Goal: Information Seeking & Learning: Learn about a topic

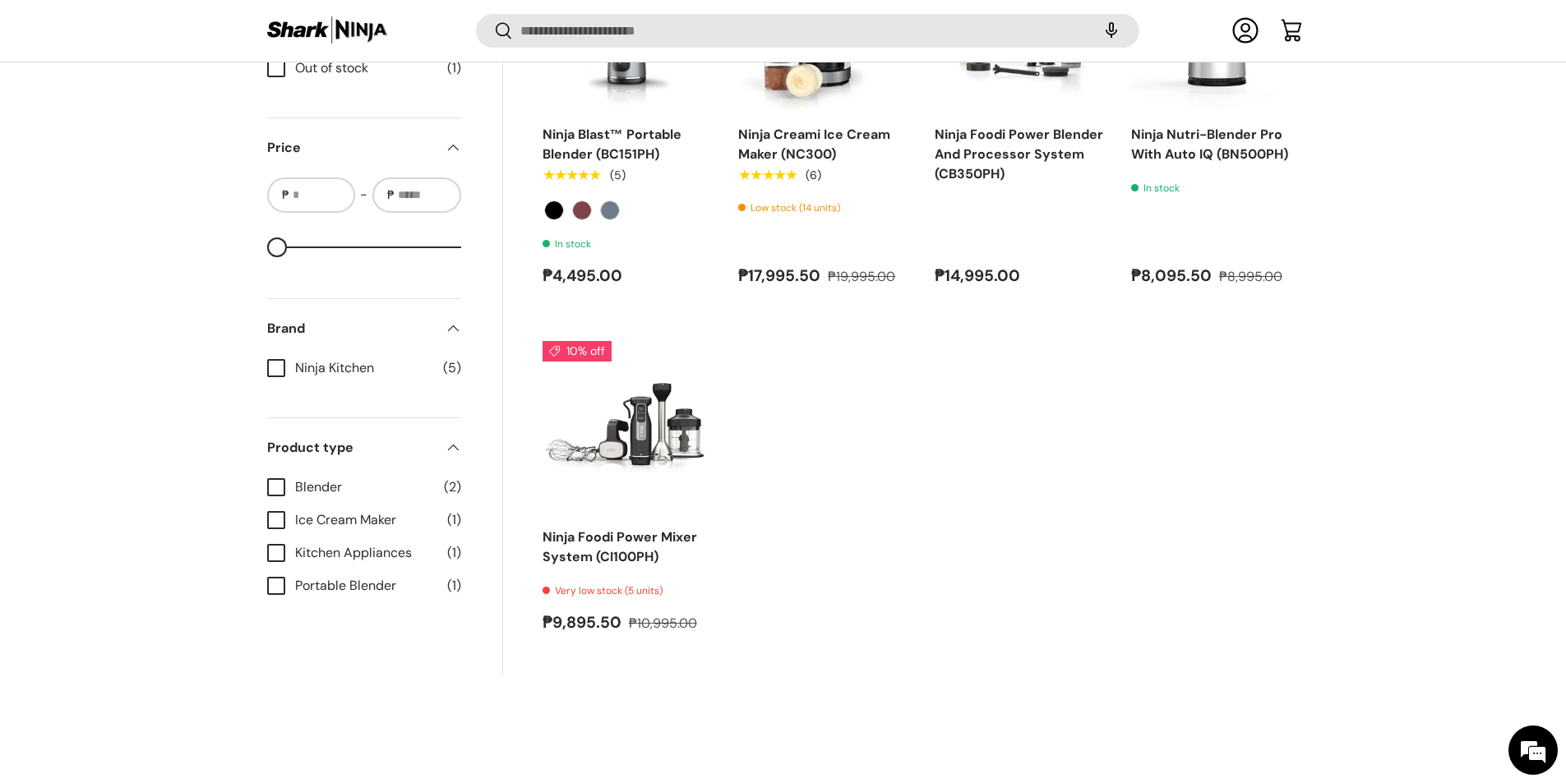
scroll to position [384, 0]
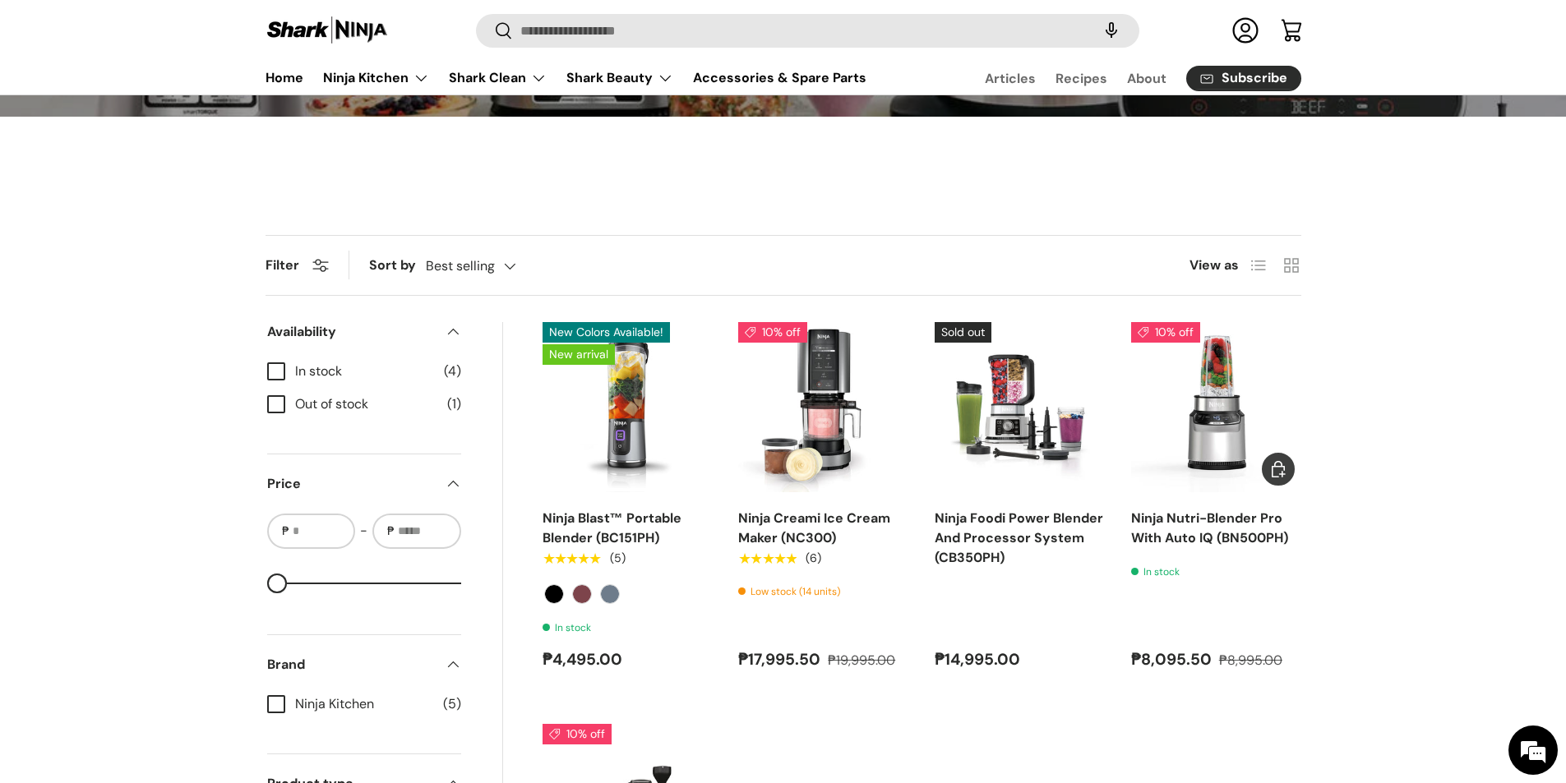
click at [1193, 541] on link "Ninja Nutri-Blender Pro With Auto IQ (BN500PH)" at bounding box center [1209, 528] width 157 height 37
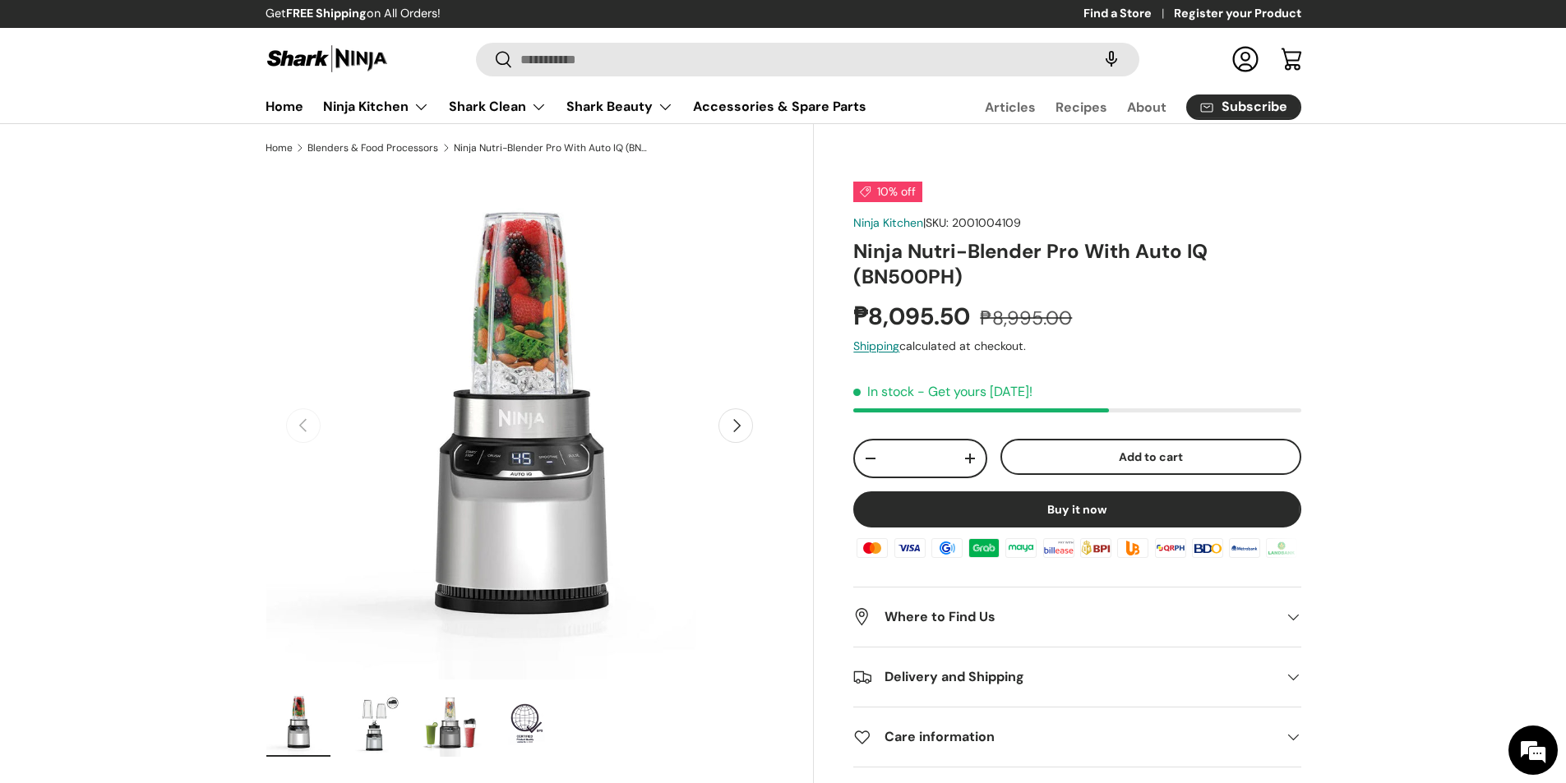
click at [729, 429] on button "Next" at bounding box center [735, 426] width 35 height 35
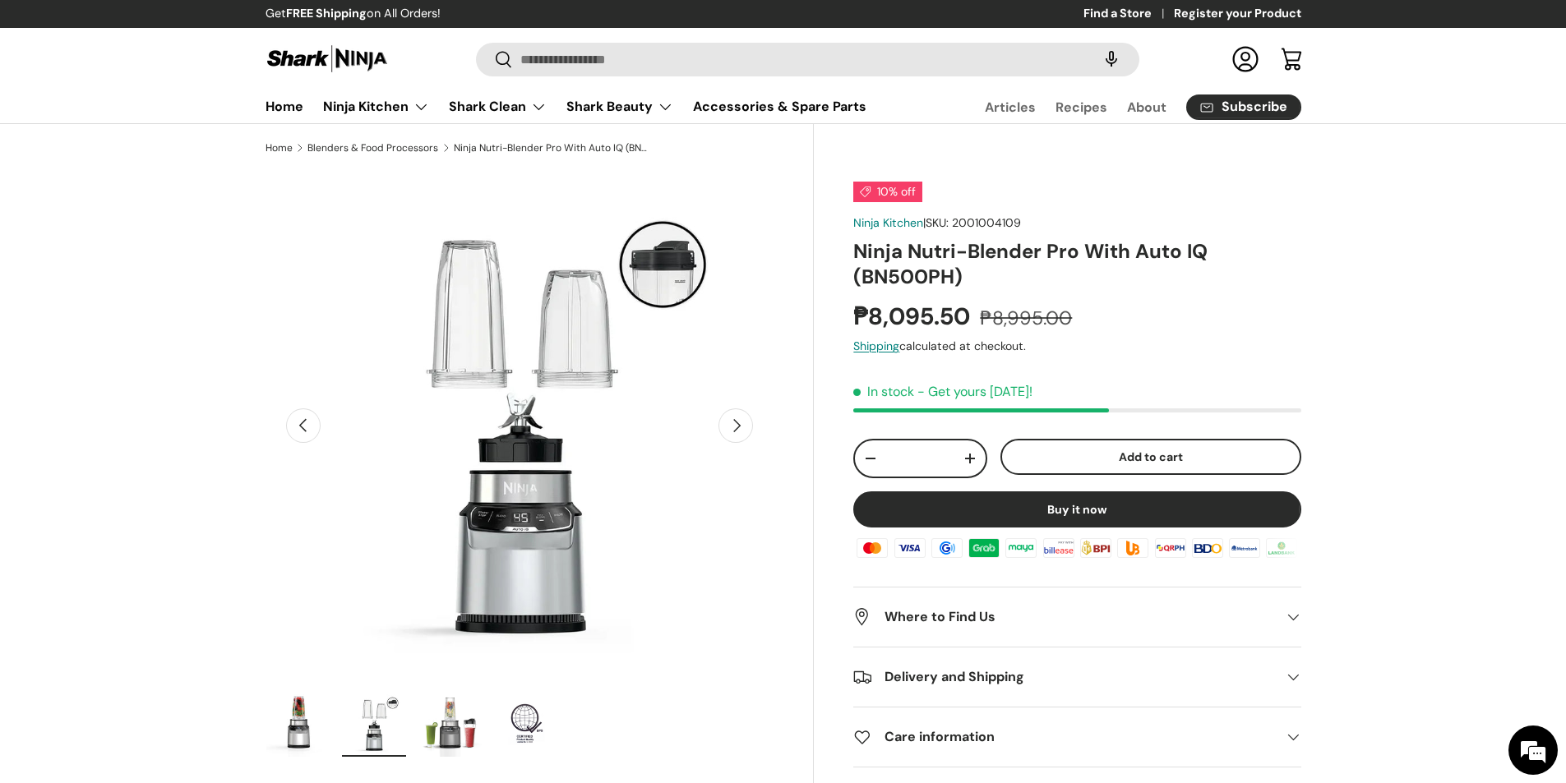
click at [729, 429] on button "Next" at bounding box center [735, 426] width 35 height 35
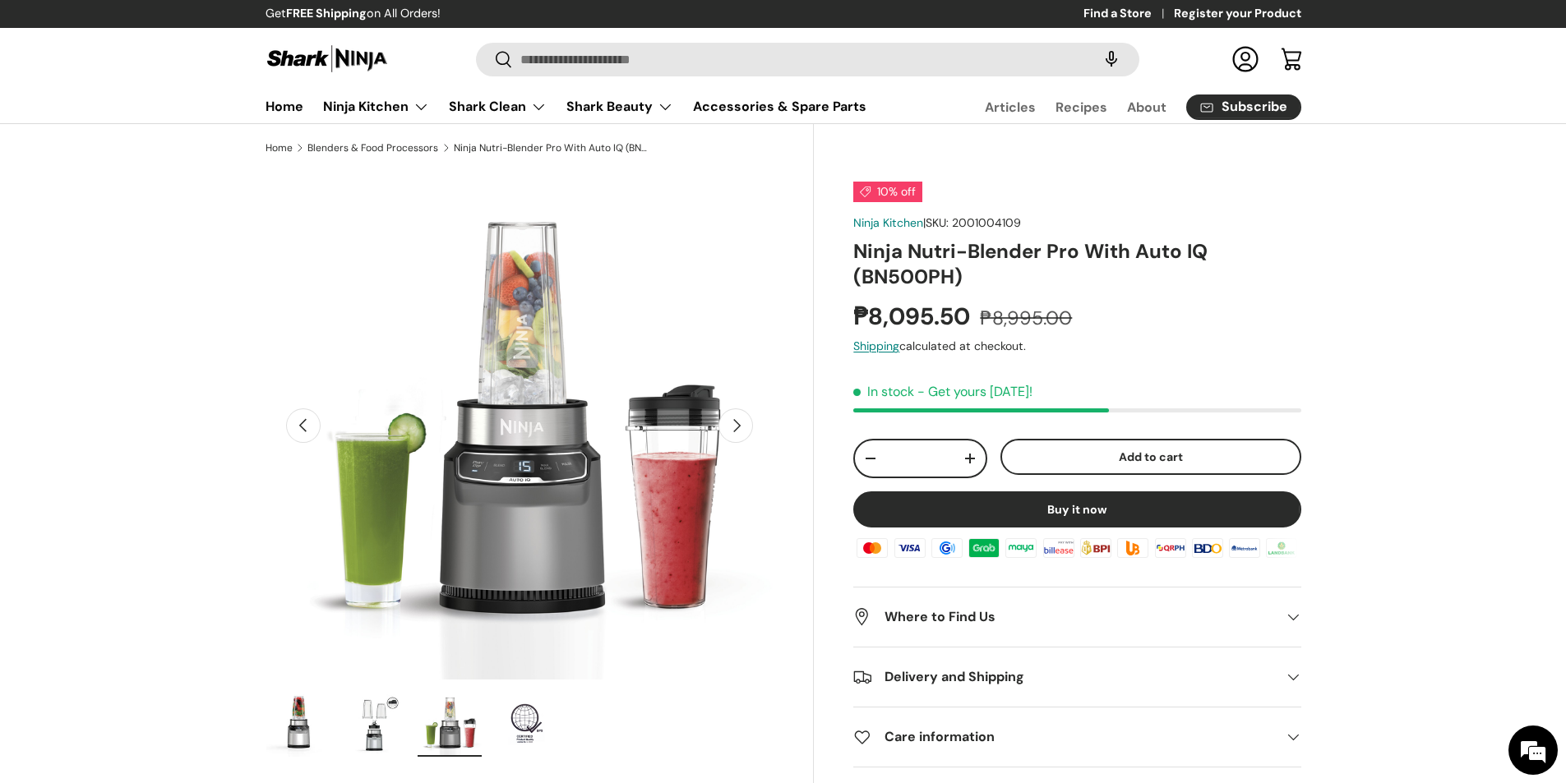
click at [729, 429] on button "Next" at bounding box center [735, 426] width 35 height 35
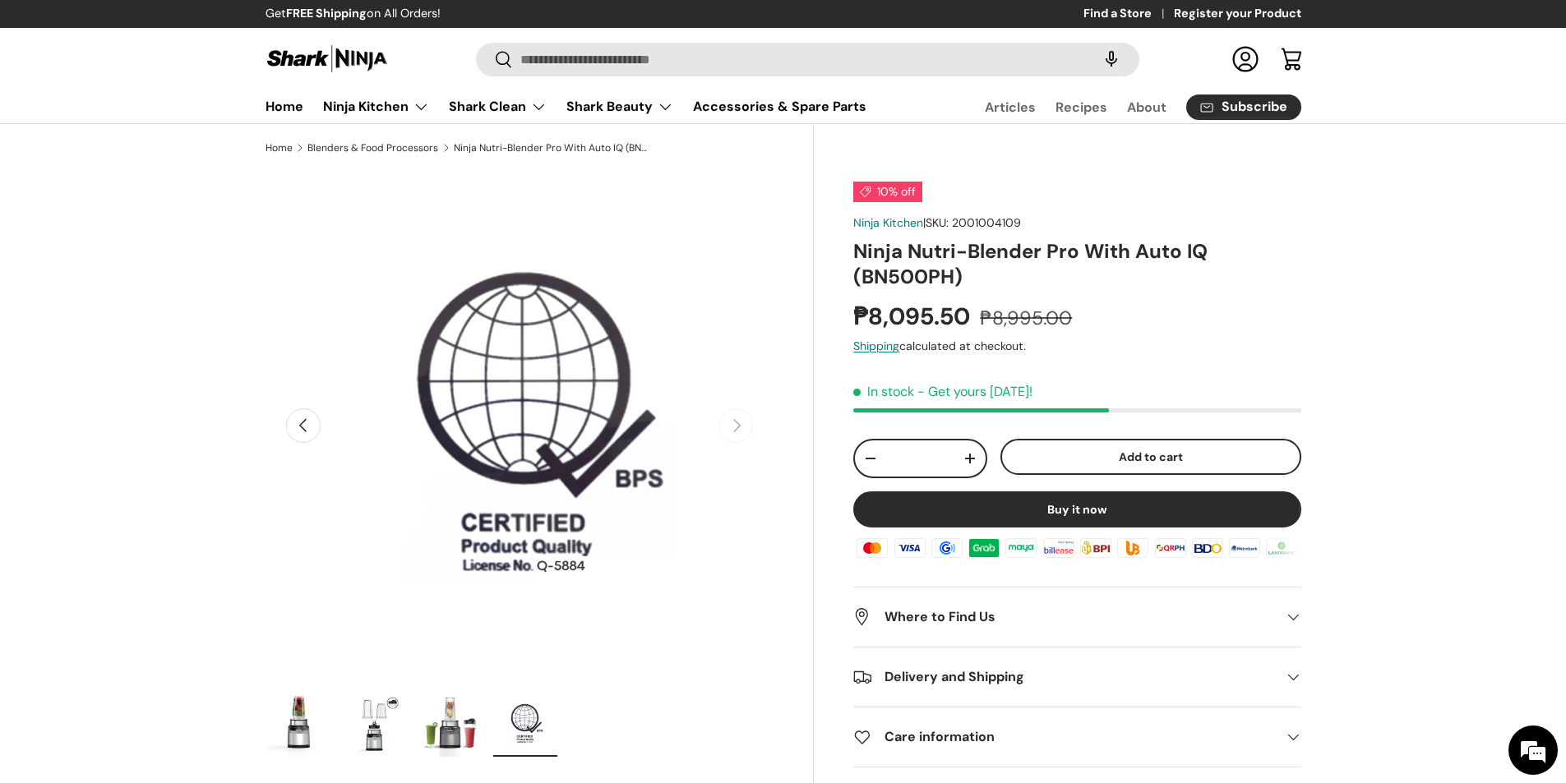
scroll to position [0, 1550]
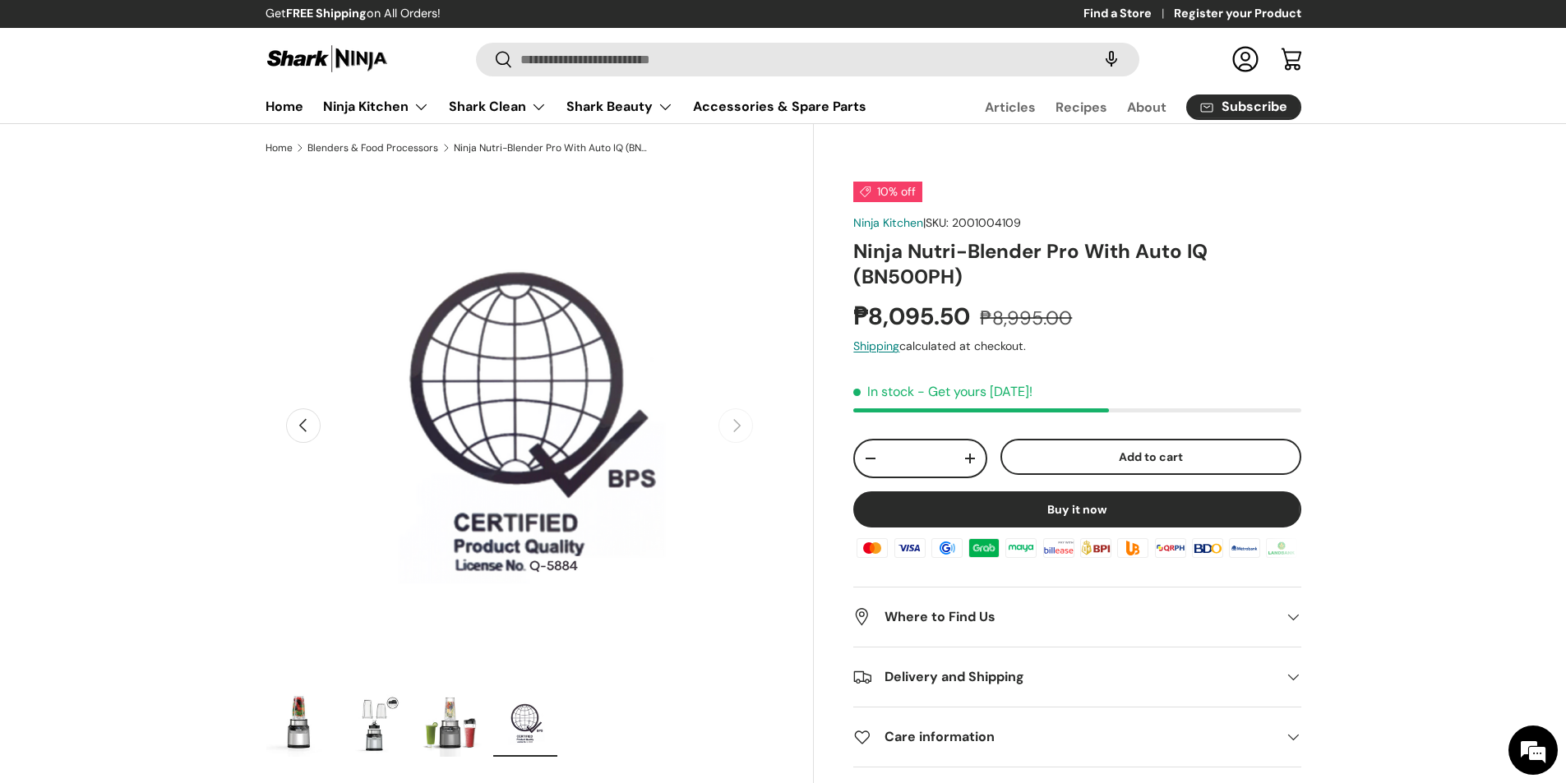
click at [319, 430] on button "Previous" at bounding box center [303, 426] width 35 height 35
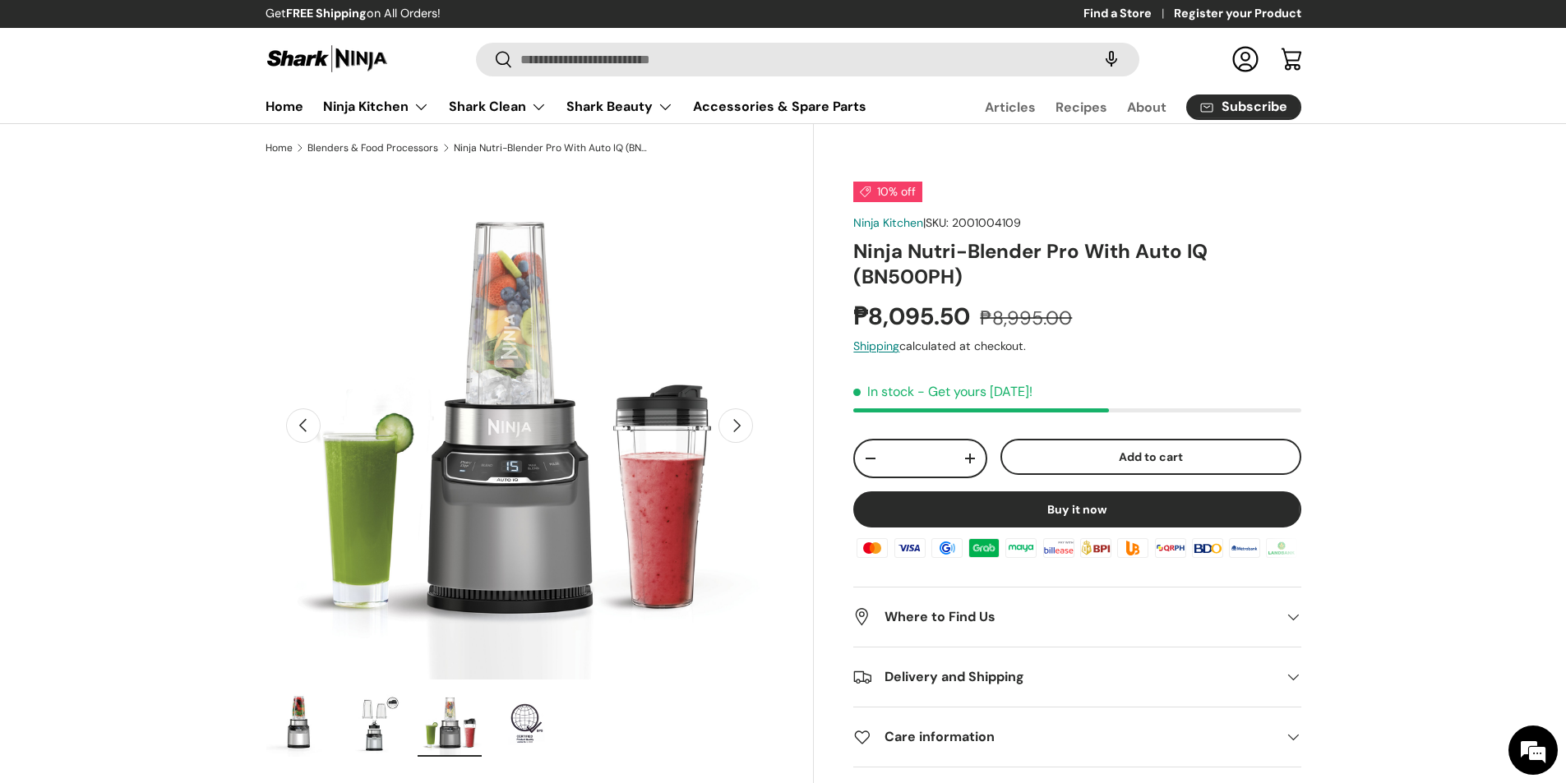
click at [319, 430] on button "Previous" at bounding box center [303, 426] width 35 height 35
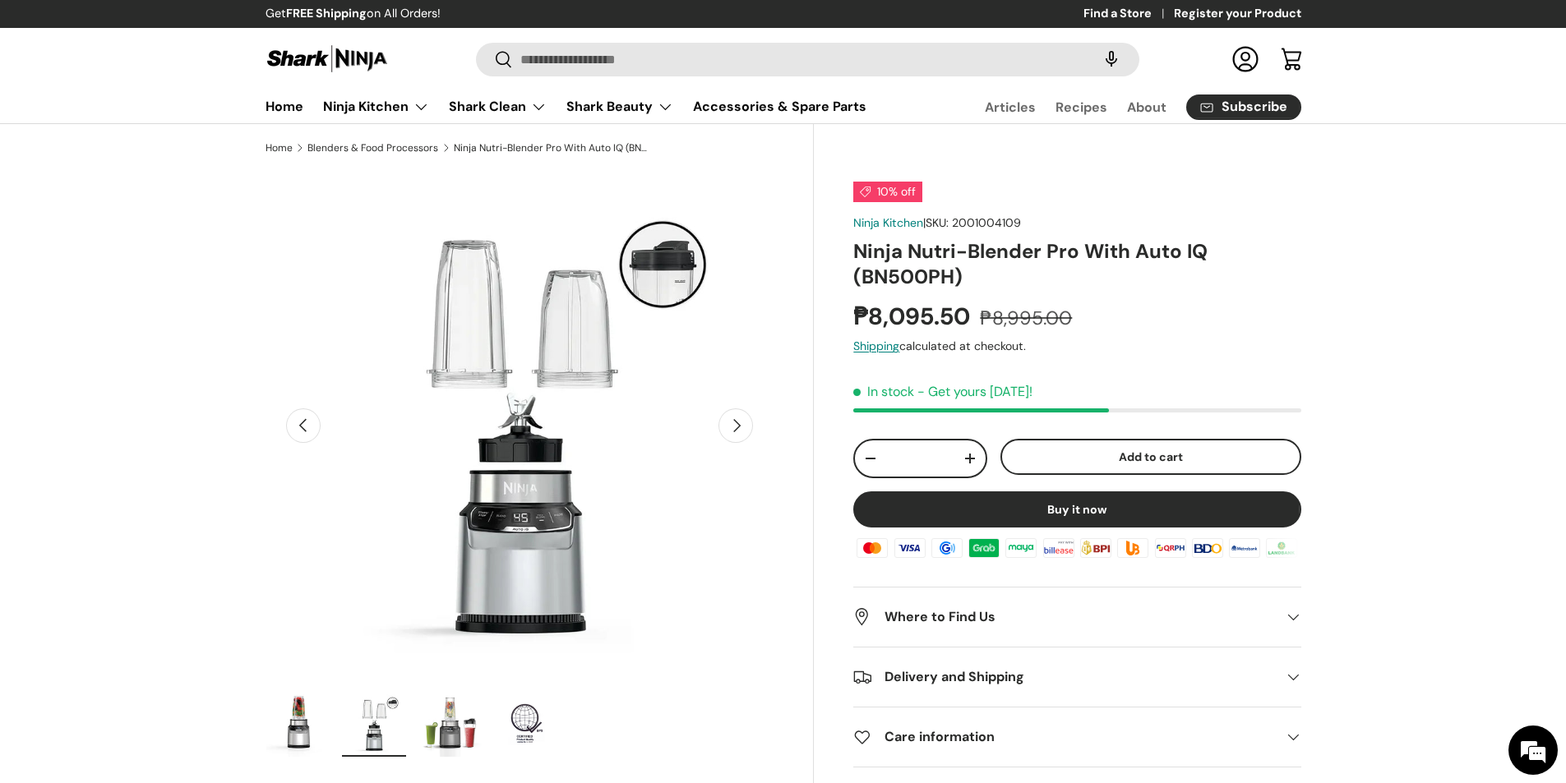
click at [319, 430] on button "Previous" at bounding box center [303, 426] width 35 height 35
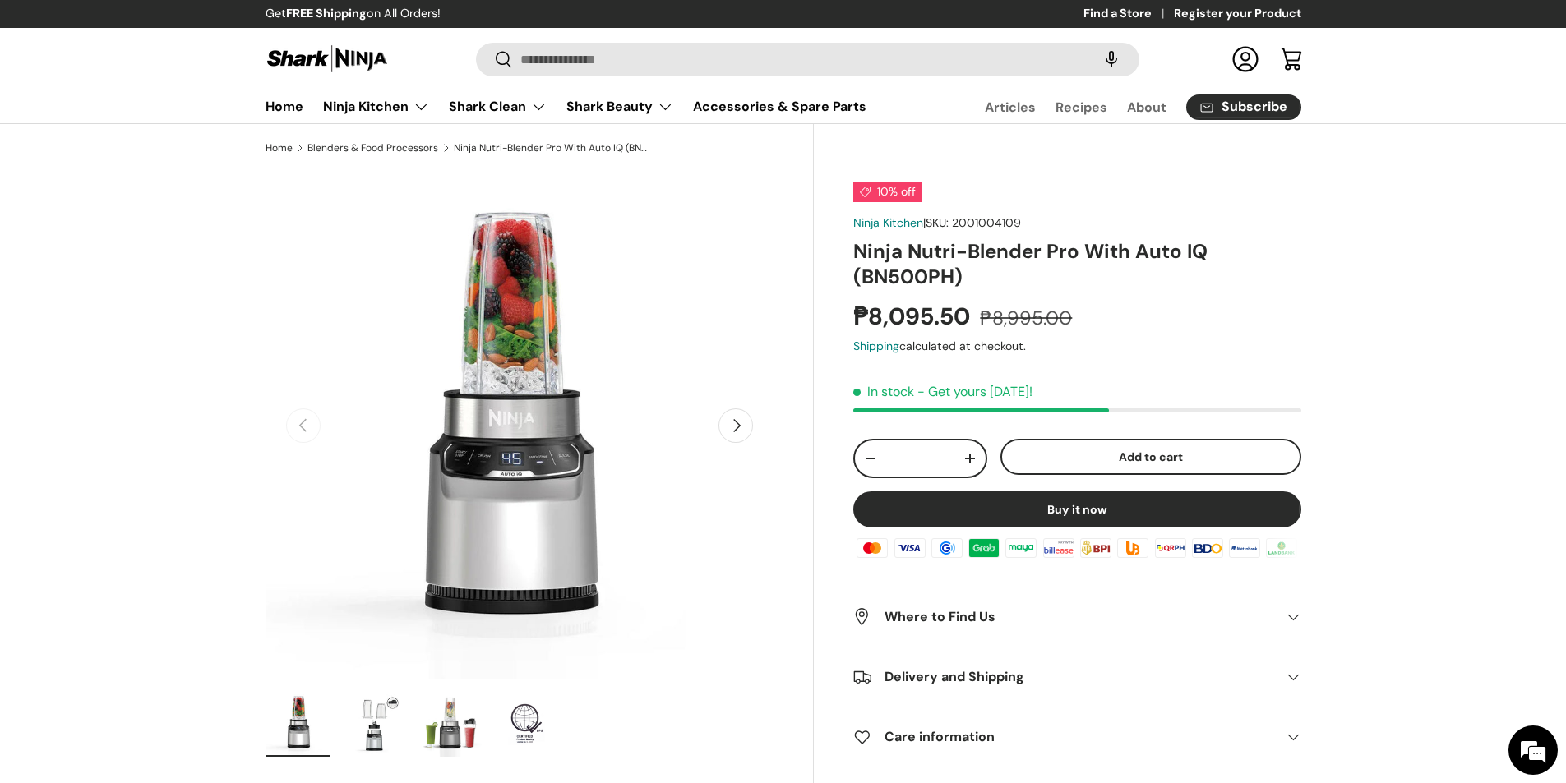
scroll to position [0, 0]
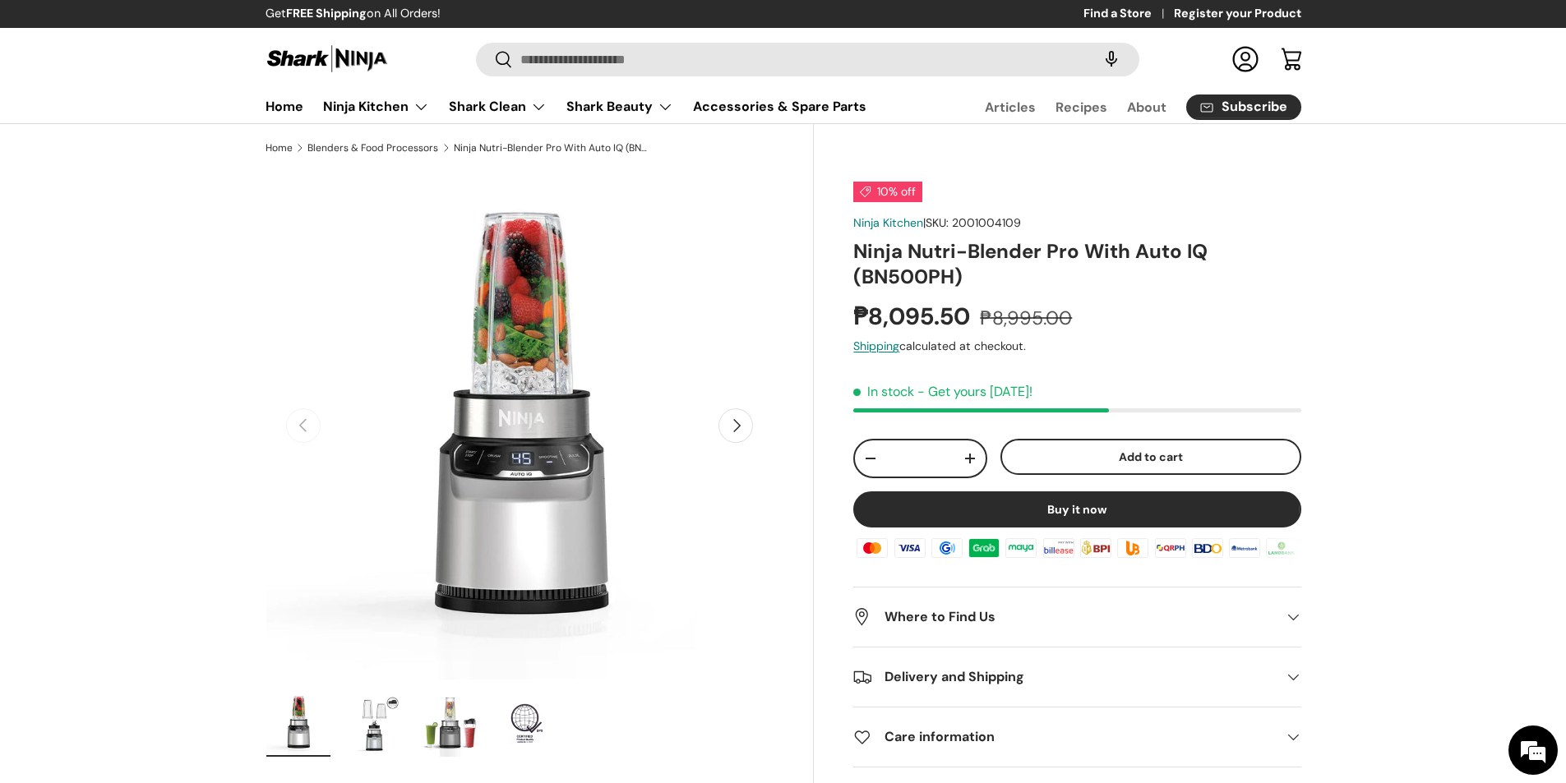
click at [741, 430] on button "Next" at bounding box center [735, 426] width 35 height 35
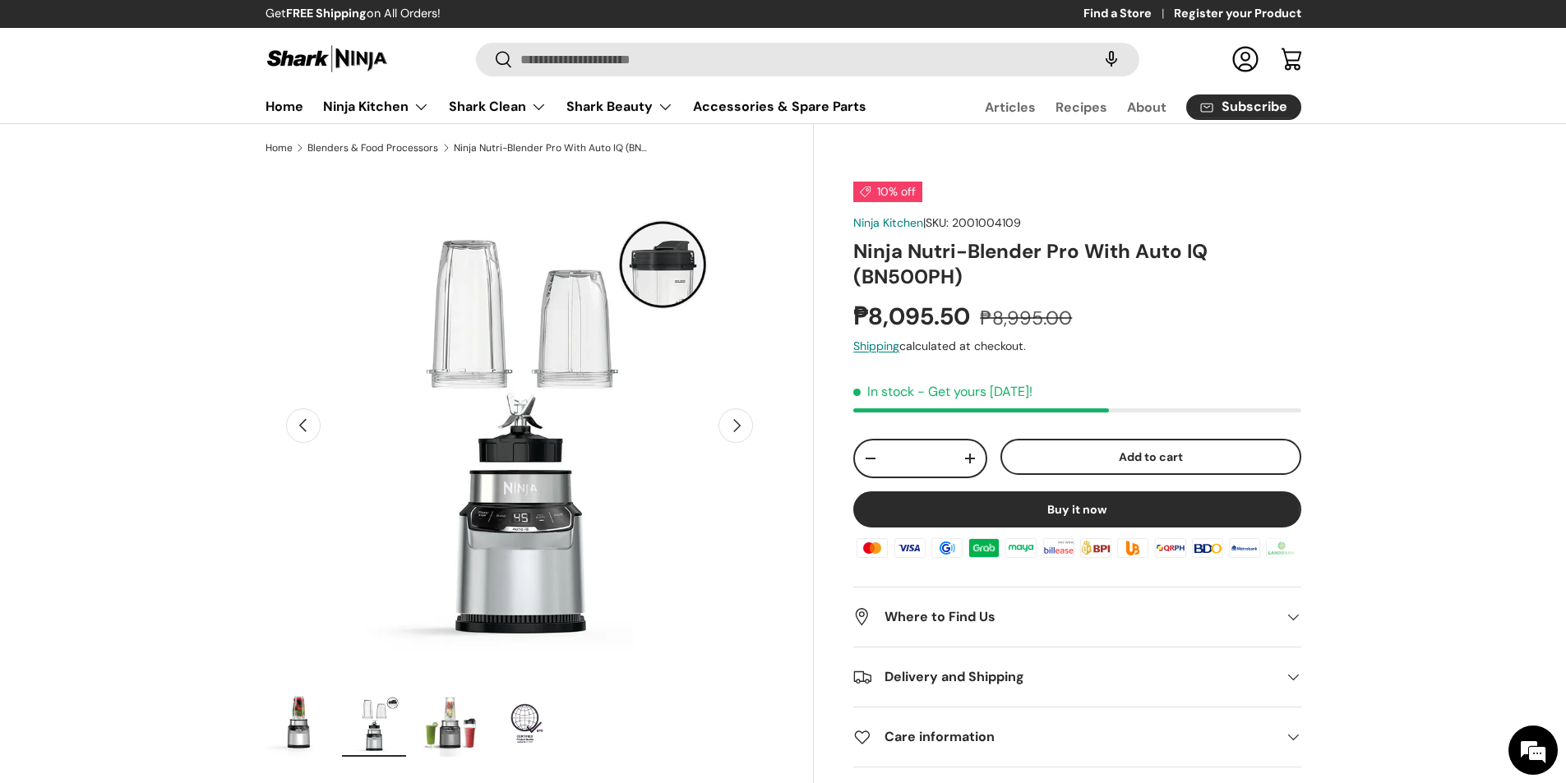
click at [289, 431] on button "Previous" at bounding box center [303, 426] width 35 height 35
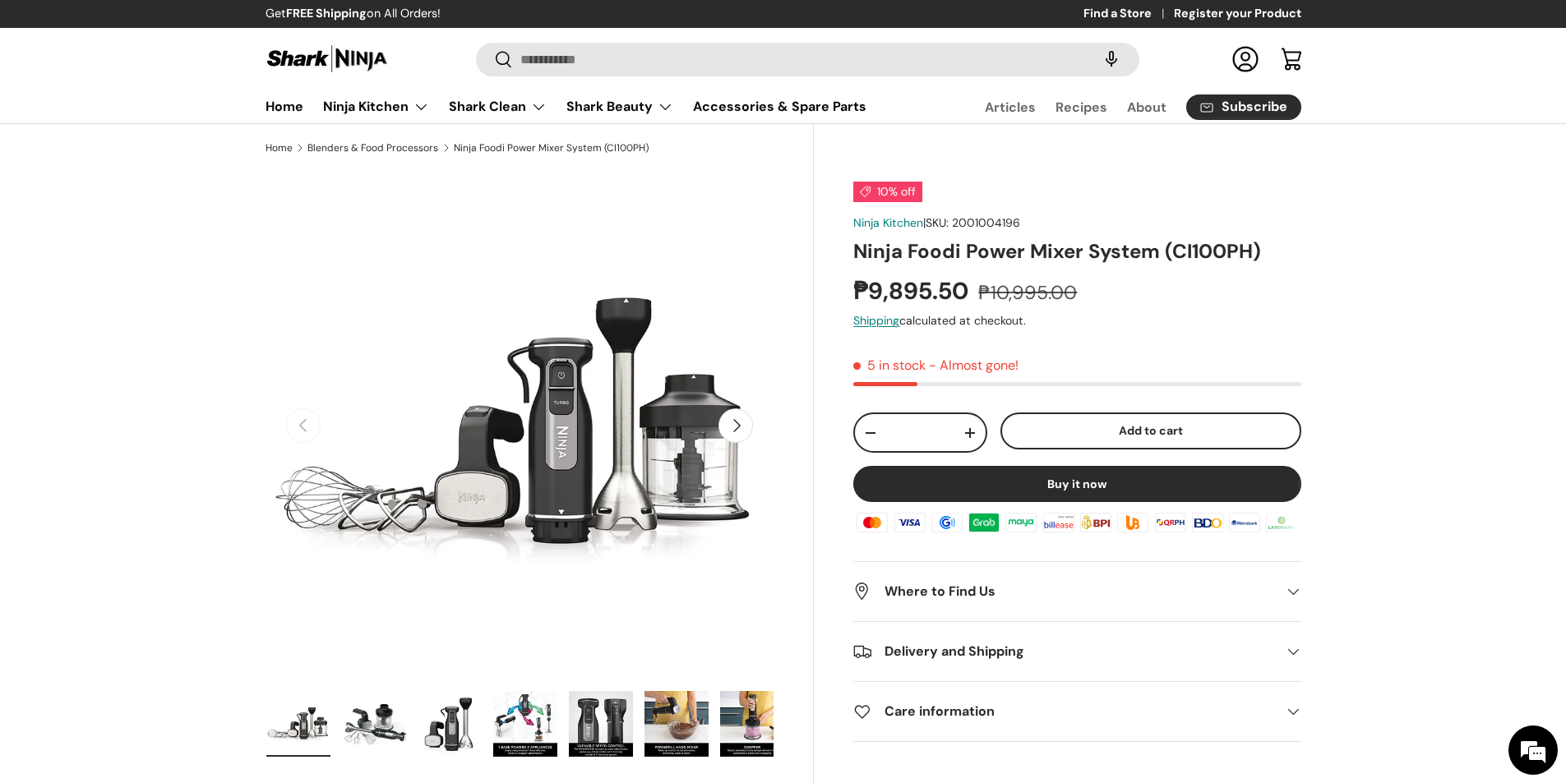
click at [729, 434] on button "Next" at bounding box center [735, 426] width 35 height 35
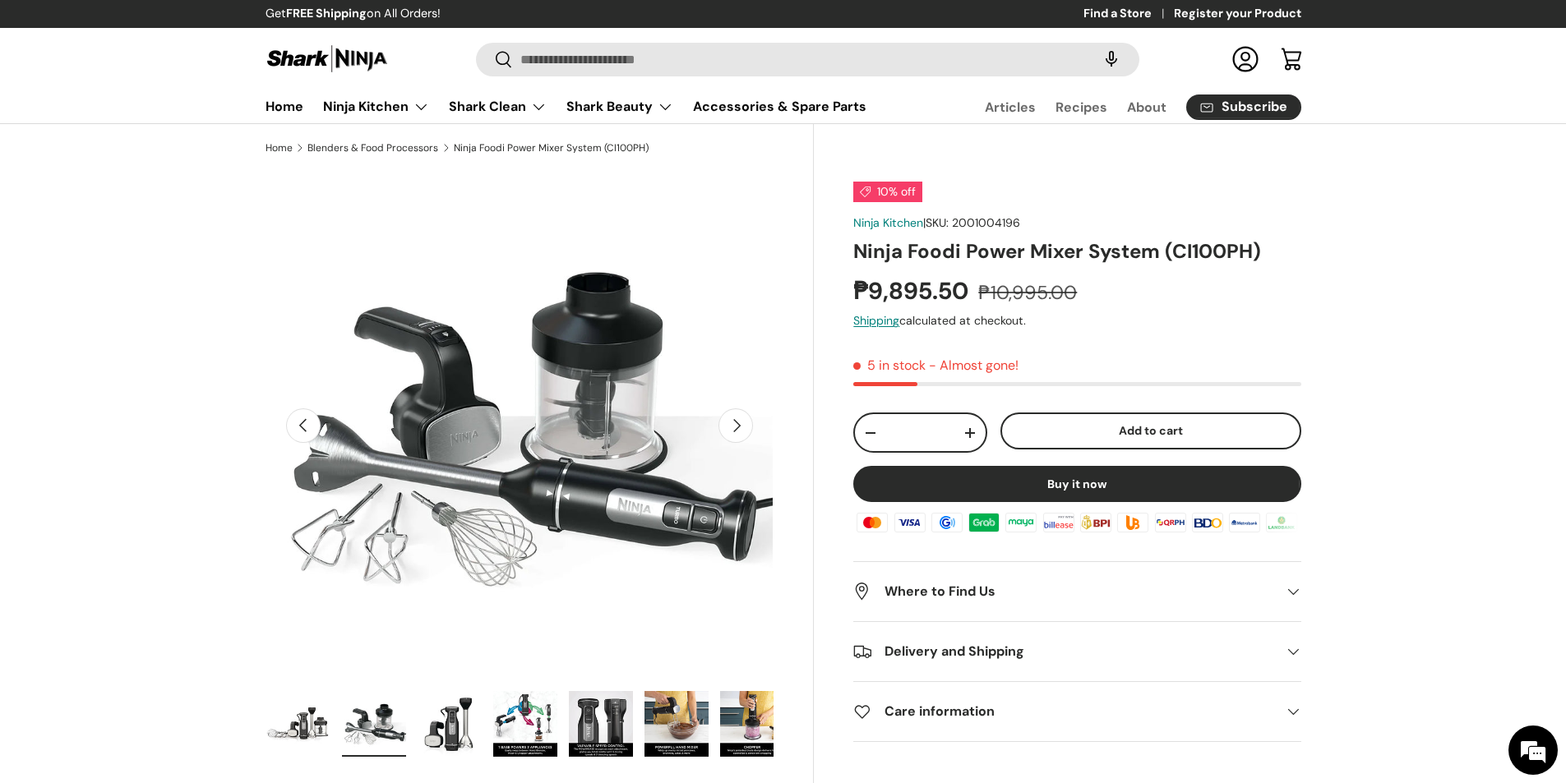
click at [736, 427] on button "Next" at bounding box center [735, 426] width 35 height 35
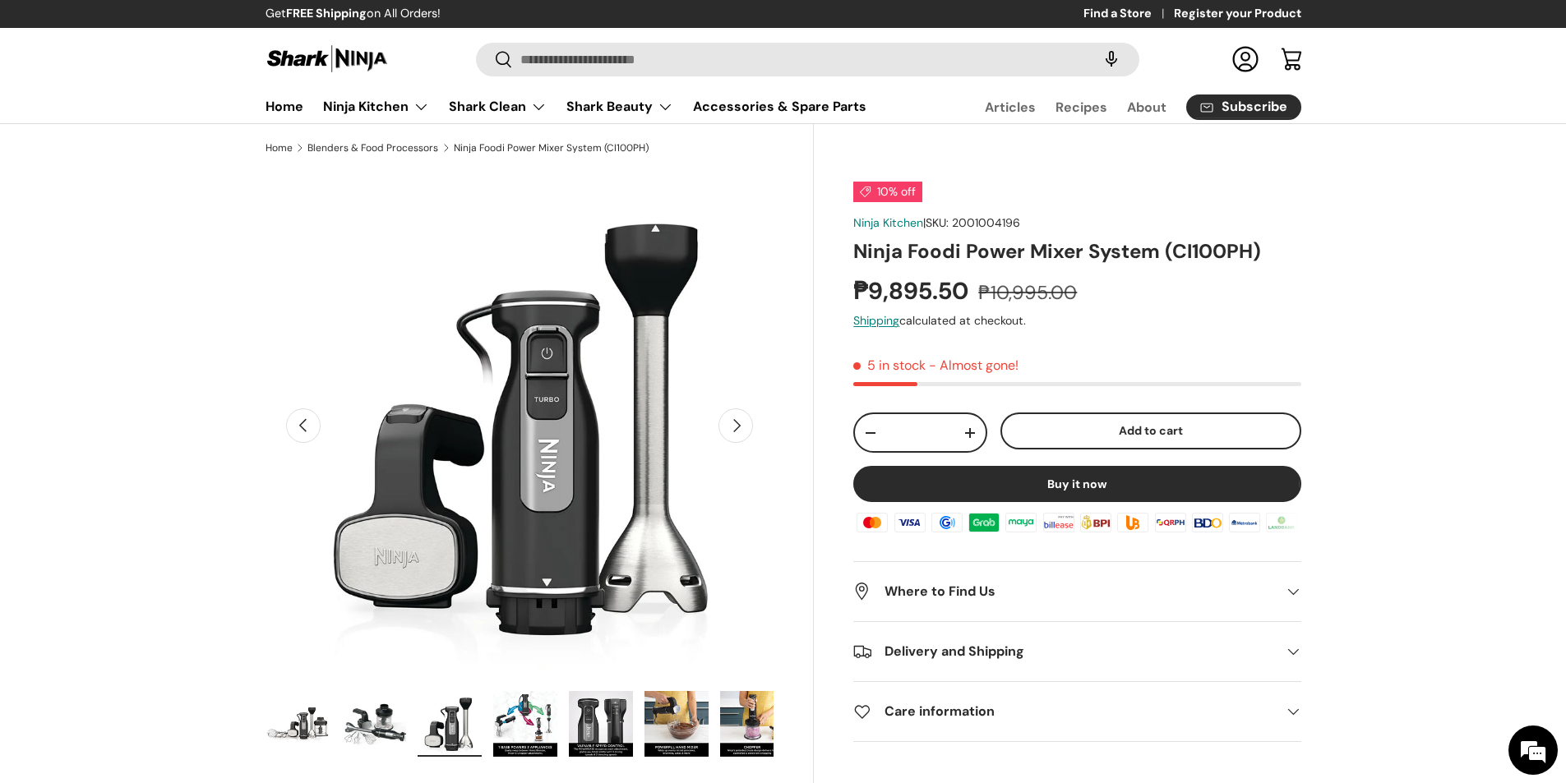
scroll to position [0, 1034]
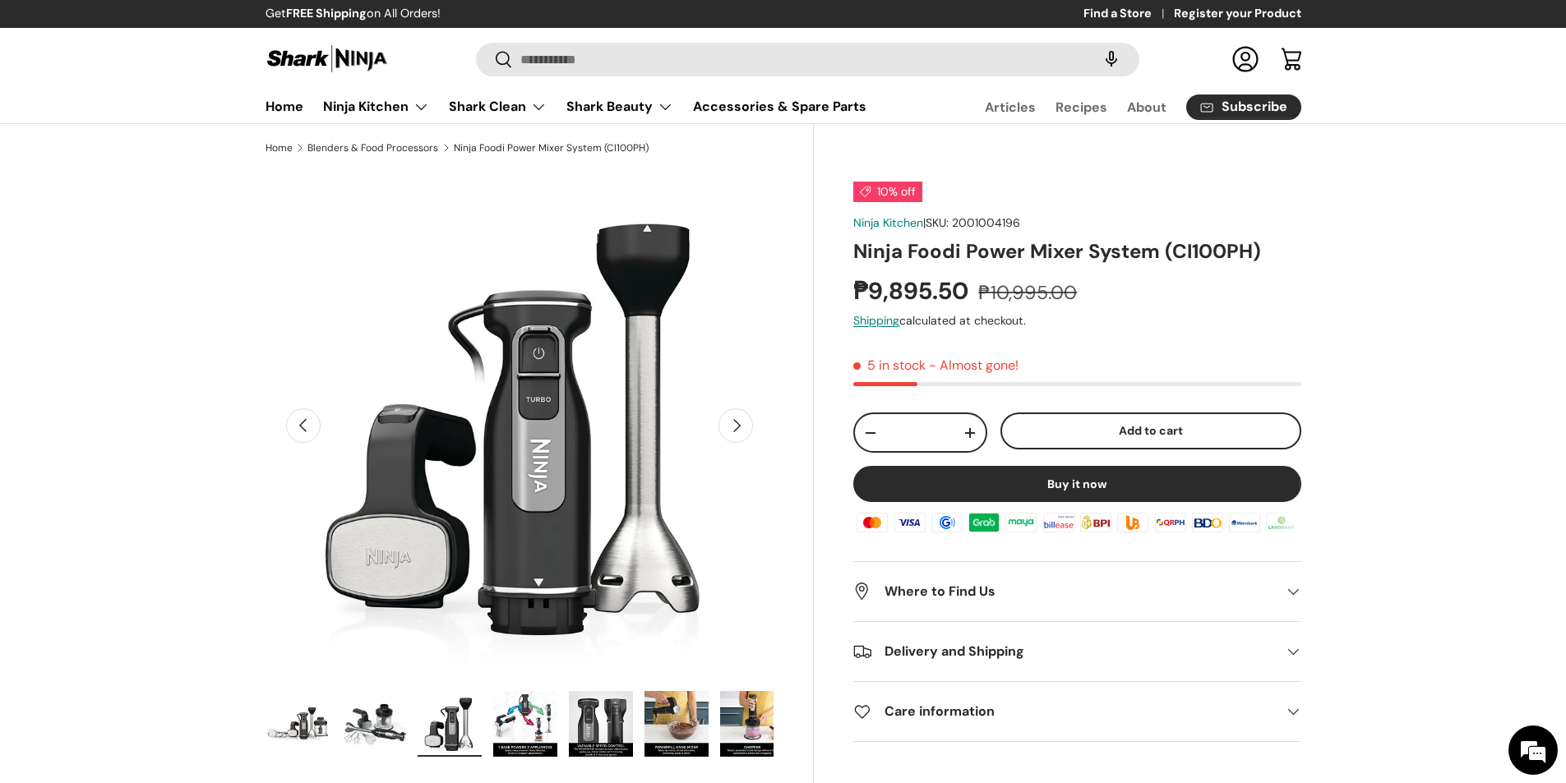
click at [741, 432] on button "Next" at bounding box center [735, 426] width 35 height 35
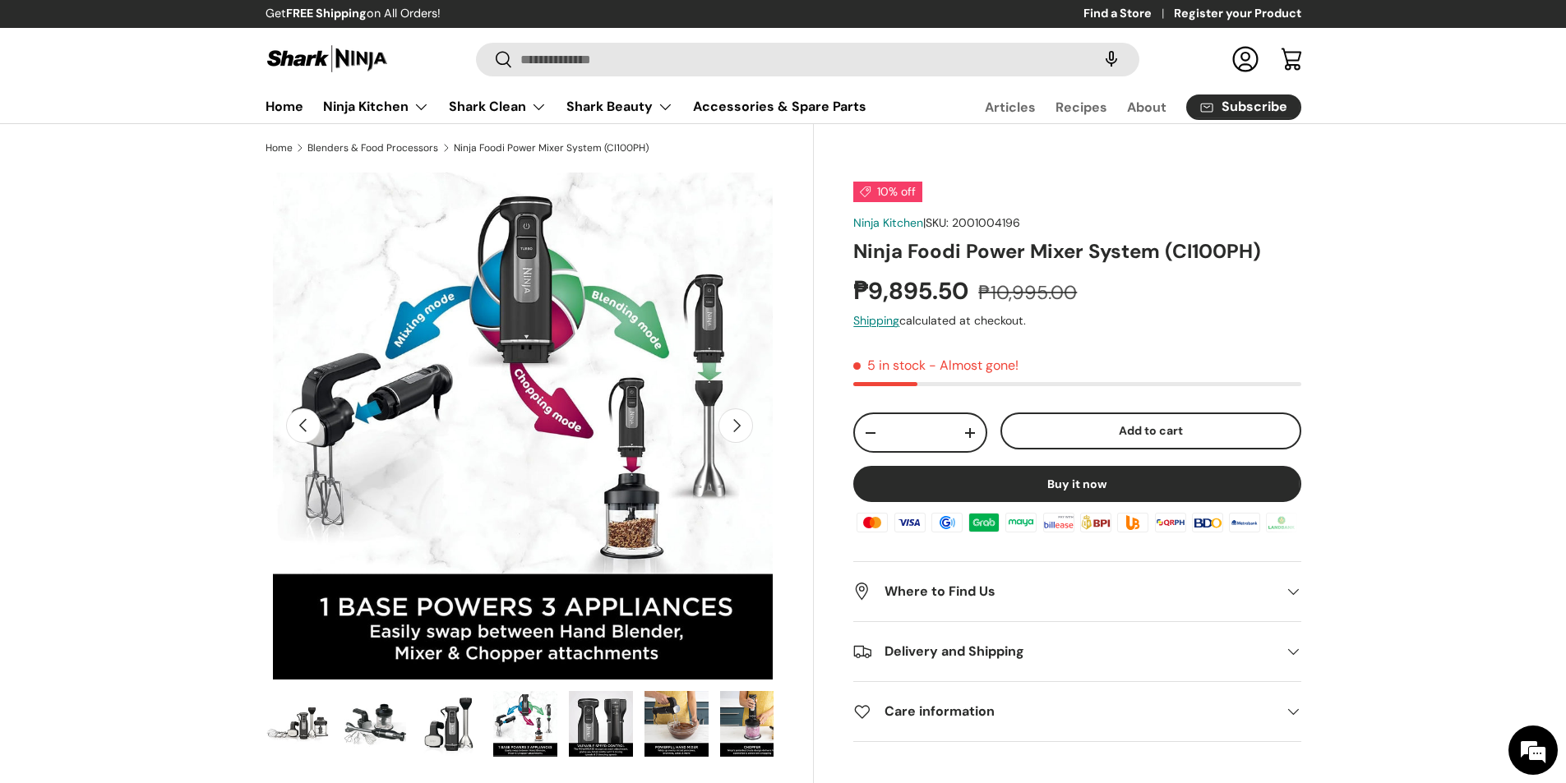
scroll to position [0, 1550]
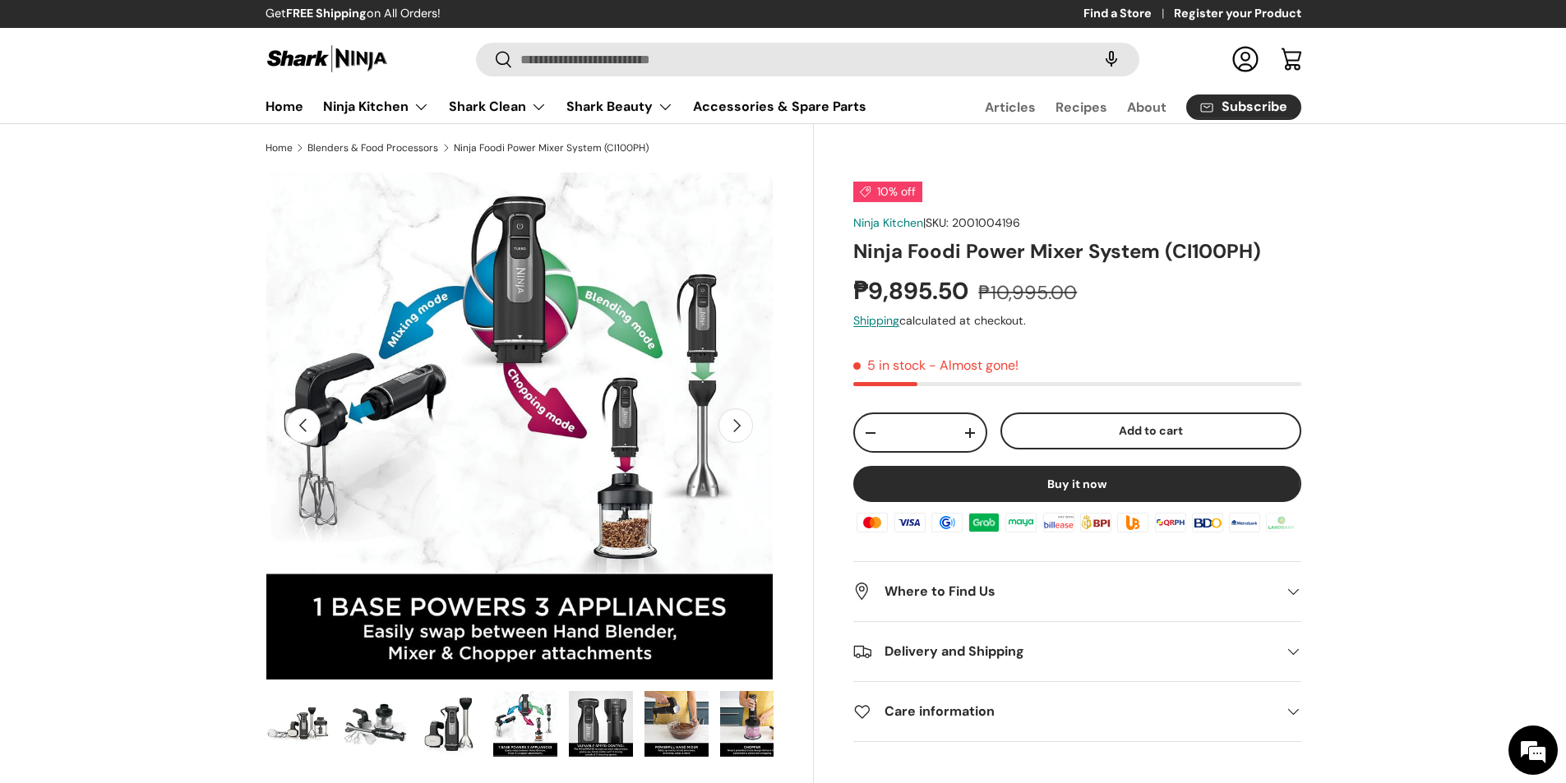
click at [741, 432] on button "Next" at bounding box center [735, 426] width 35 height 35
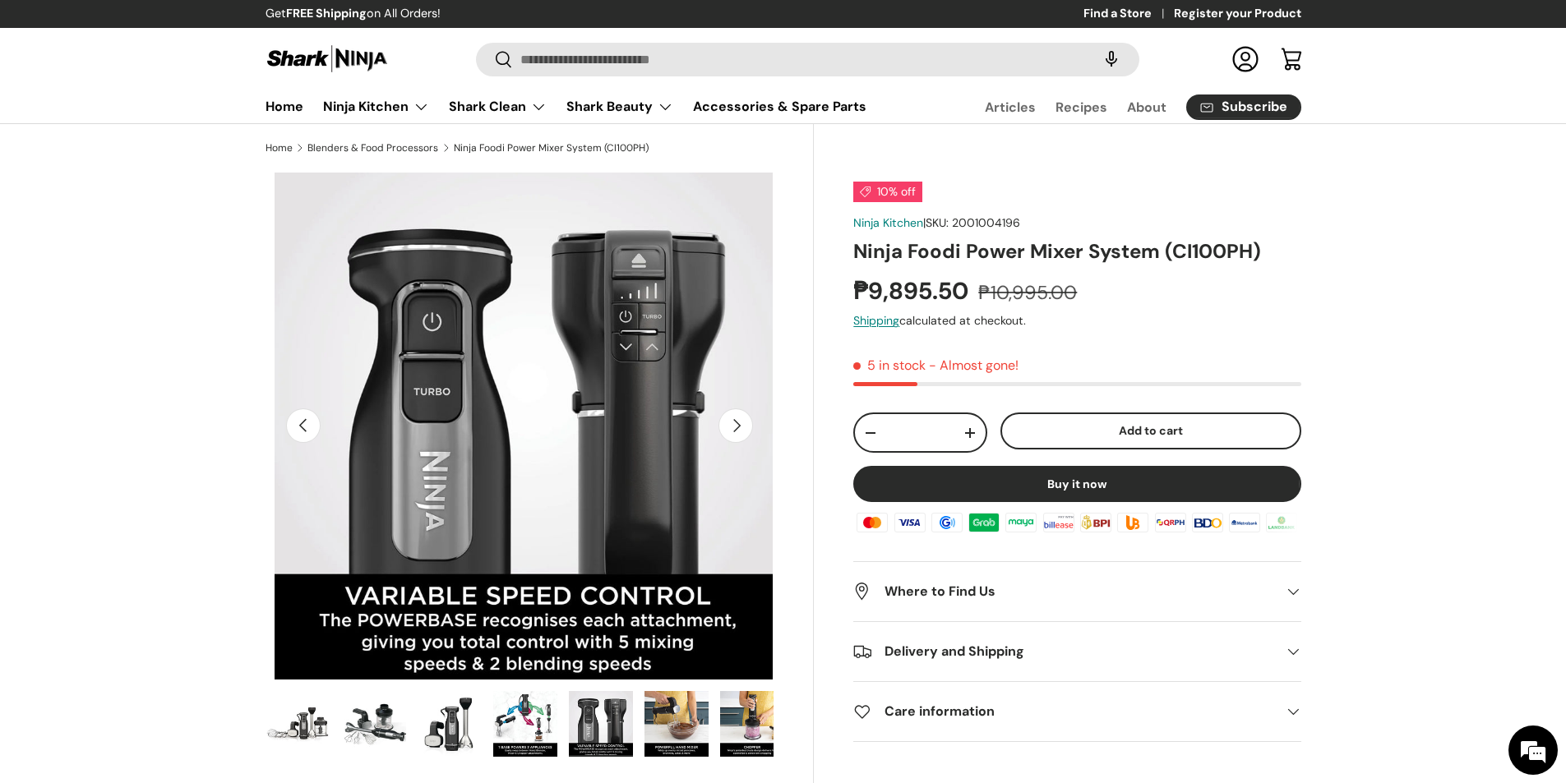
scroll to position [0, 2067]
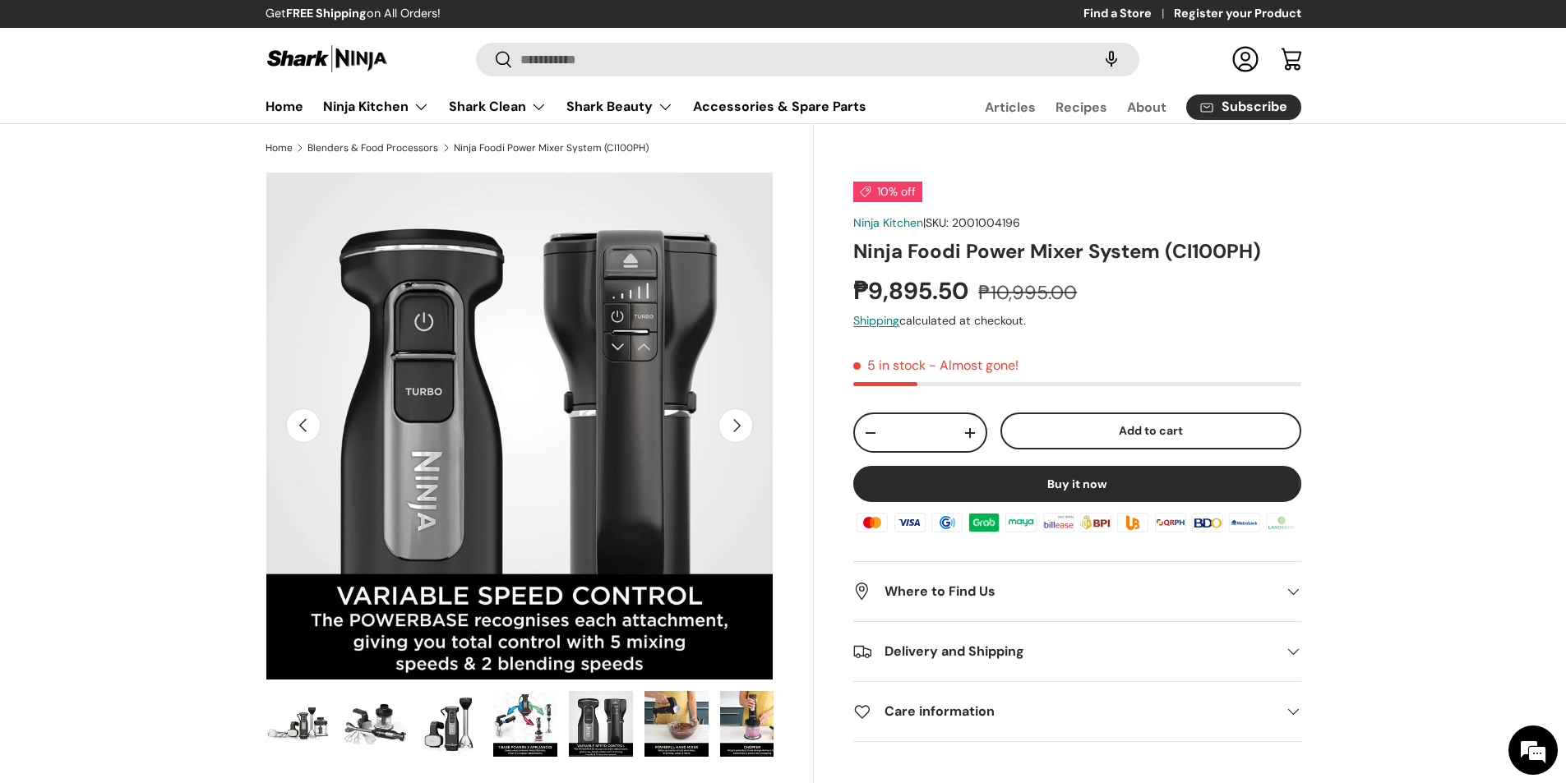
click at [741, 432] on button "Next" at bounding box center [735, 426] width 35 height 35
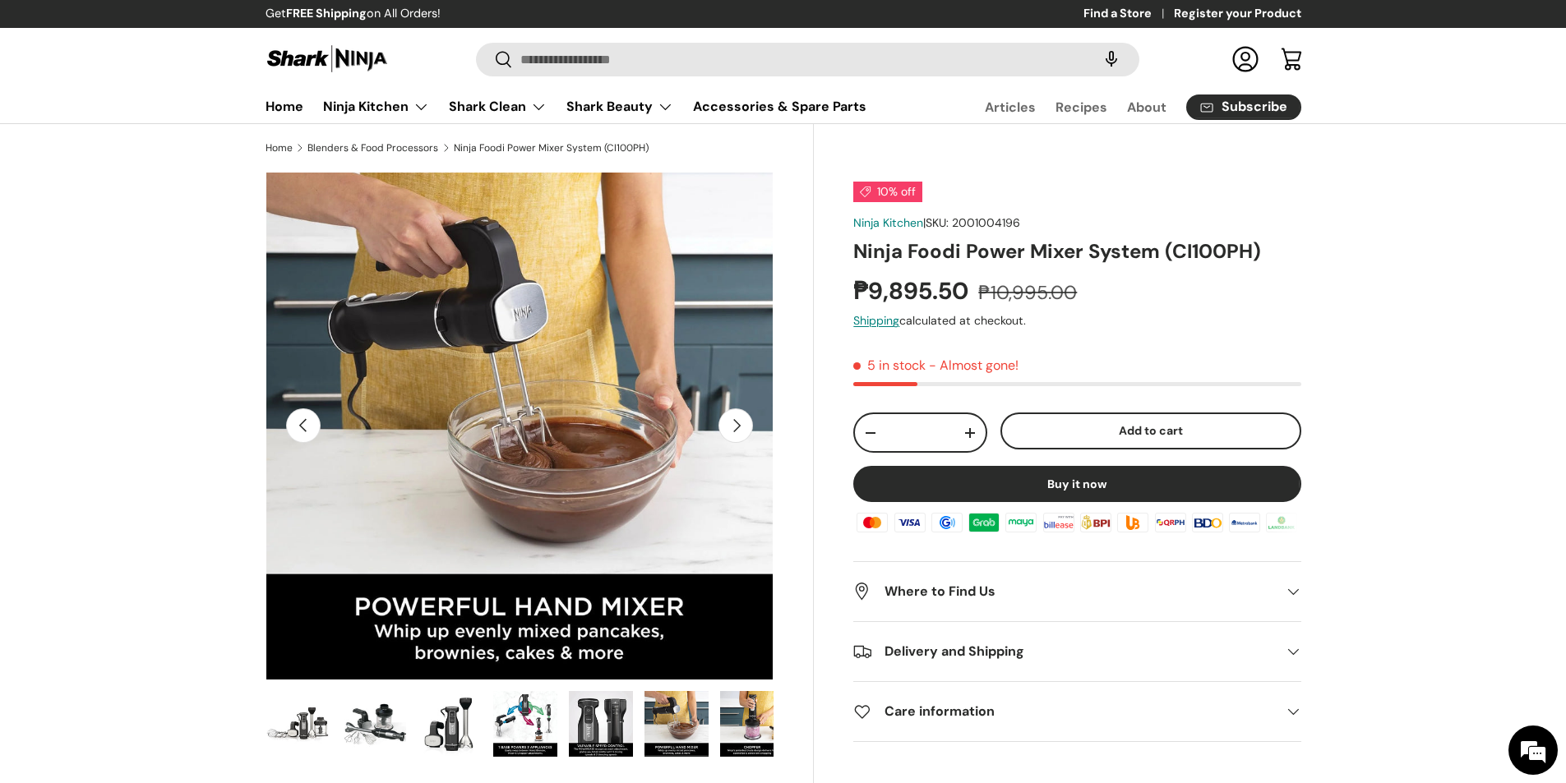
click at [741, 432] on button "Next" at bounding box center [735, 426] width 35 height 35
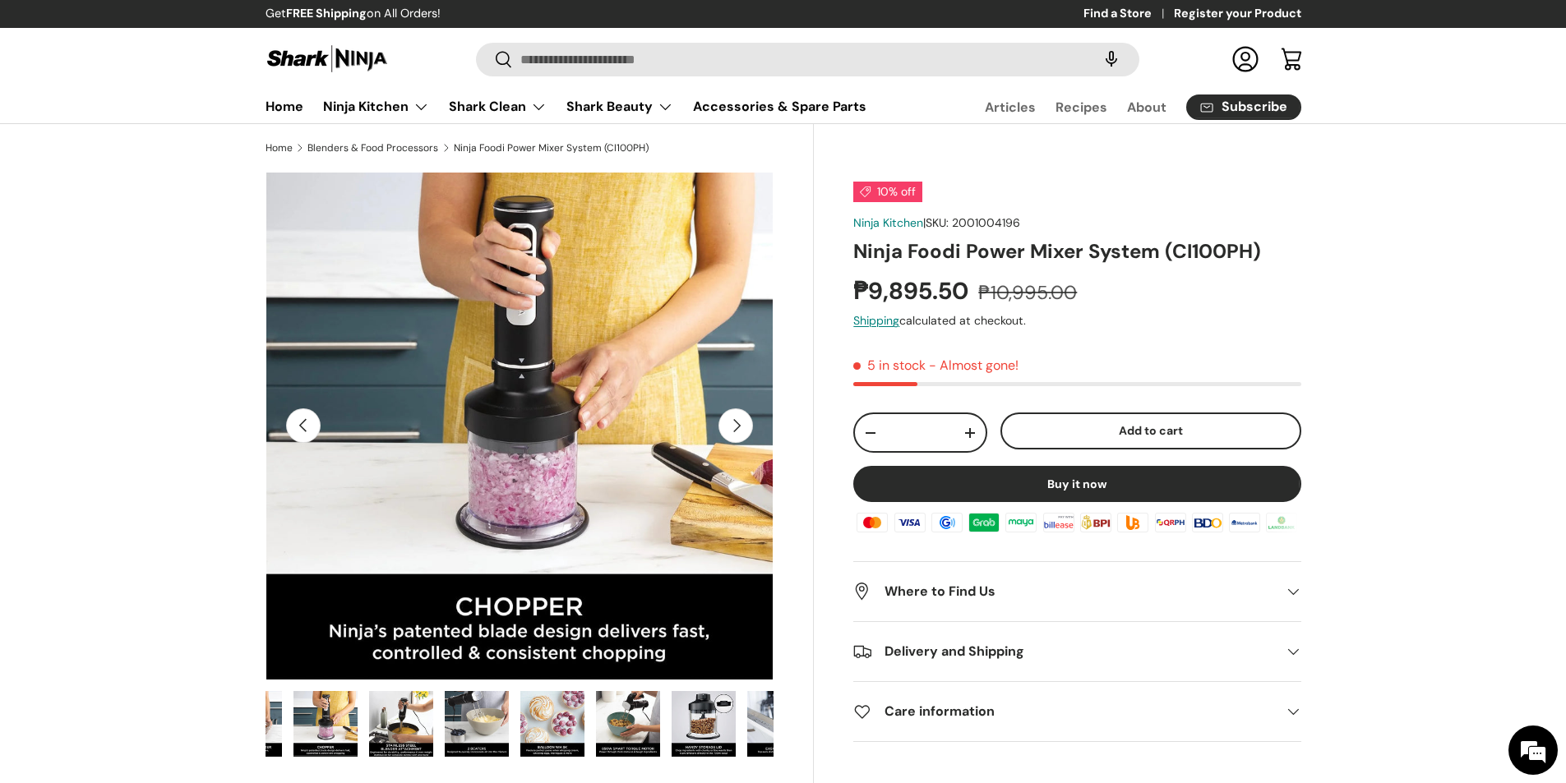
scroll to position [0, 454]
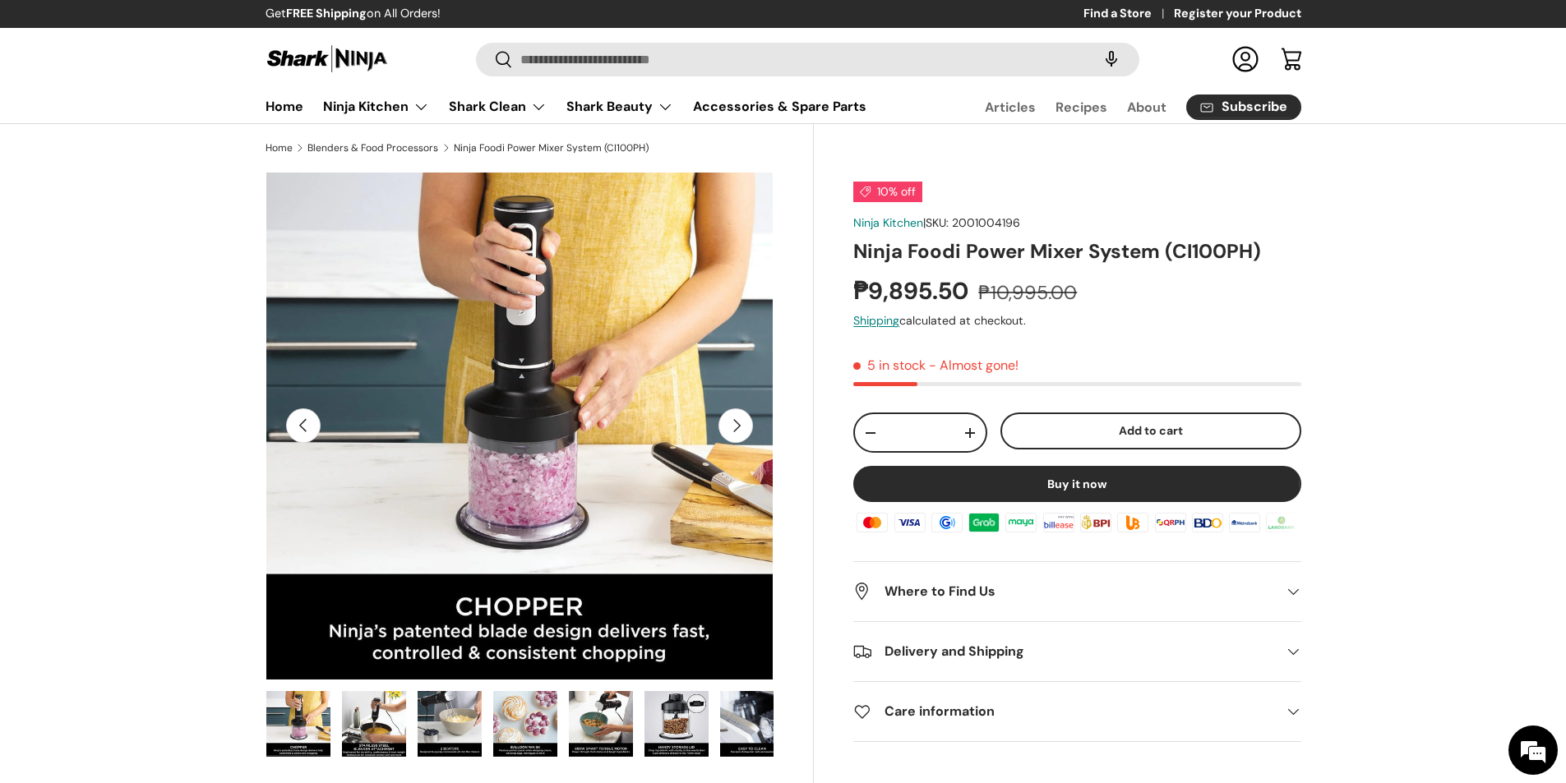
click at [741, 432] on button "Next" at bounding box center [735, 426] width 35 height 35
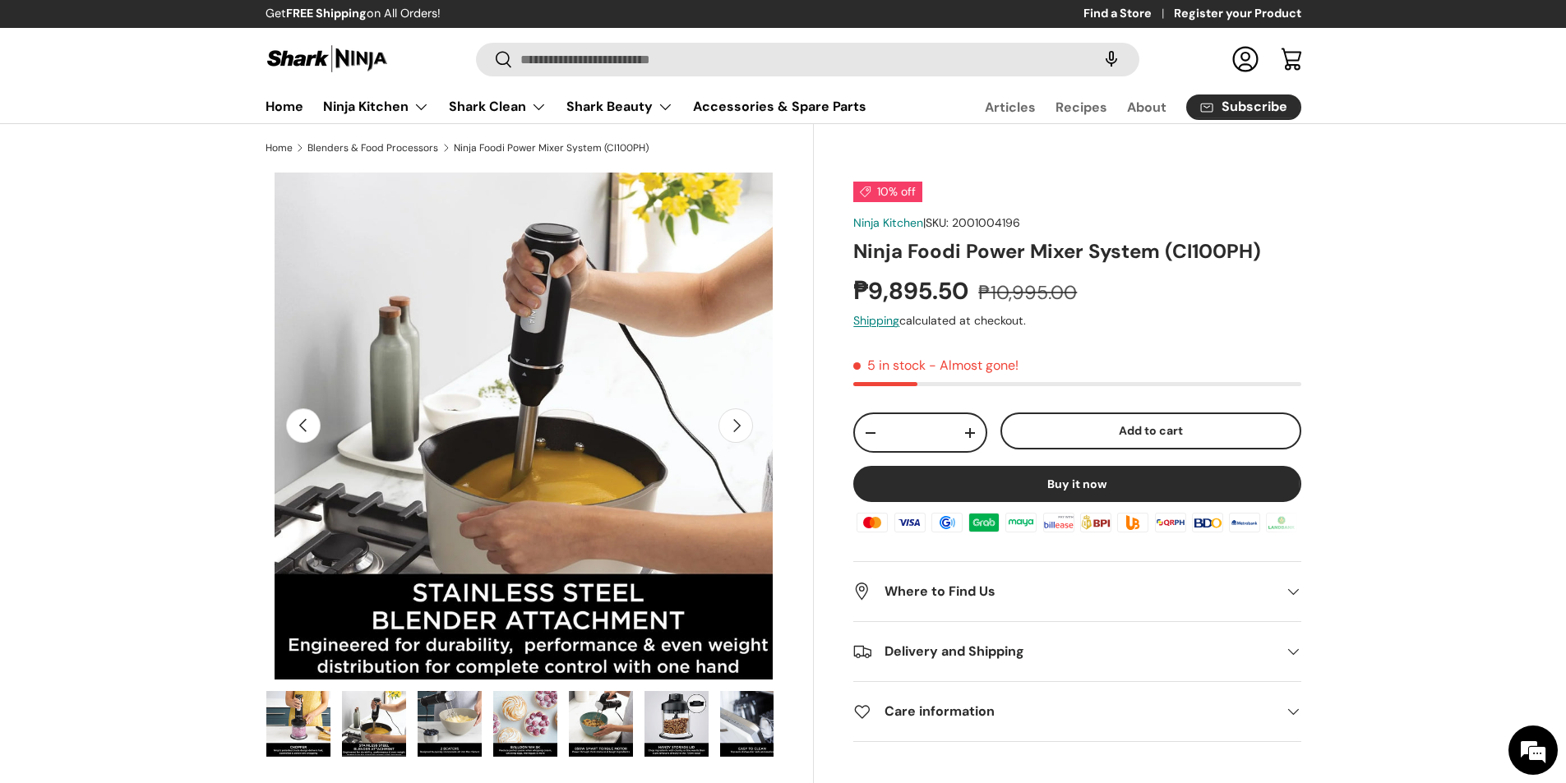
scroll to position [0, 3618]
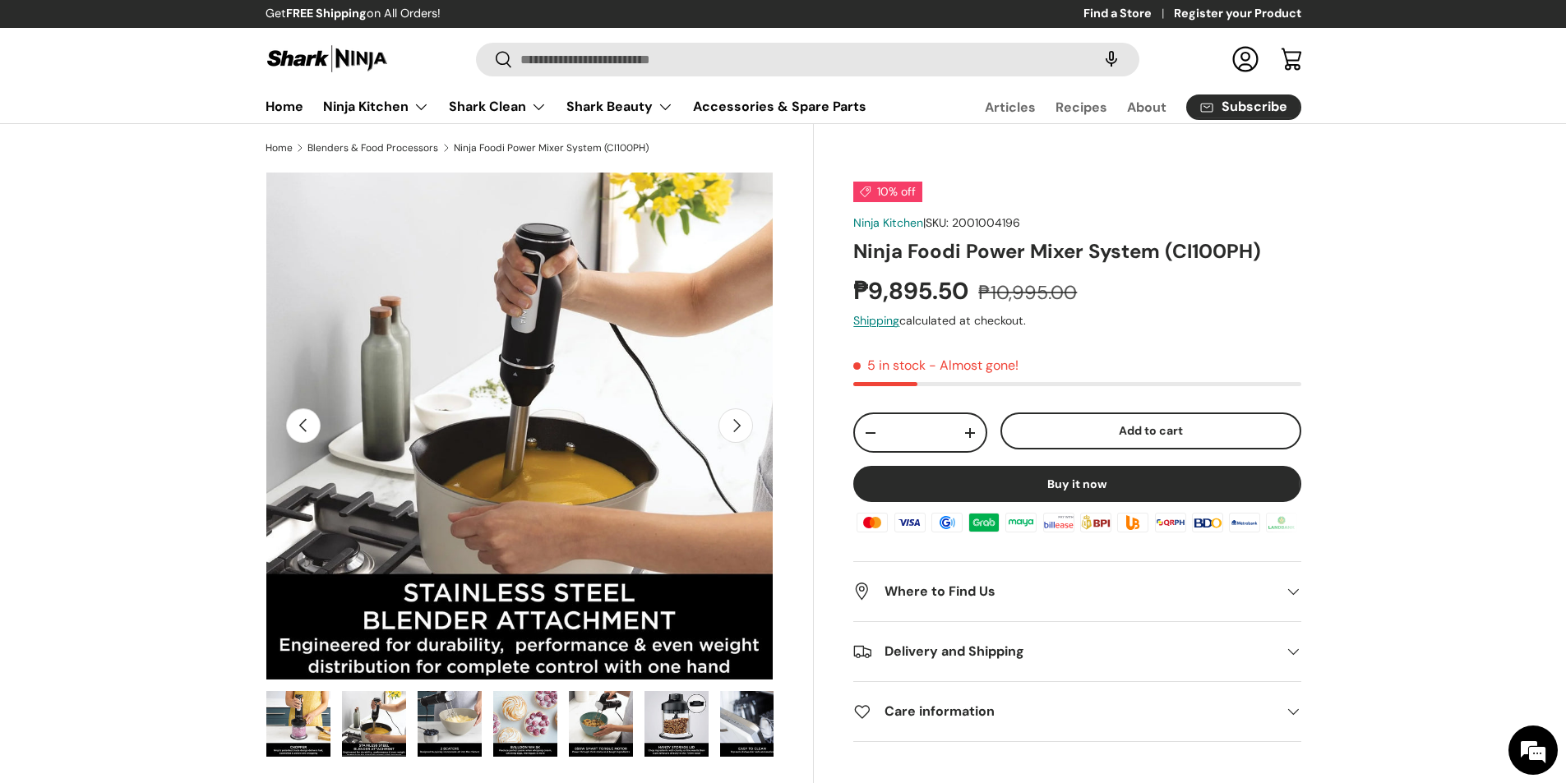
click at [741, 432] on button "Next" at bounding box center [735, 426] width 35 height 35
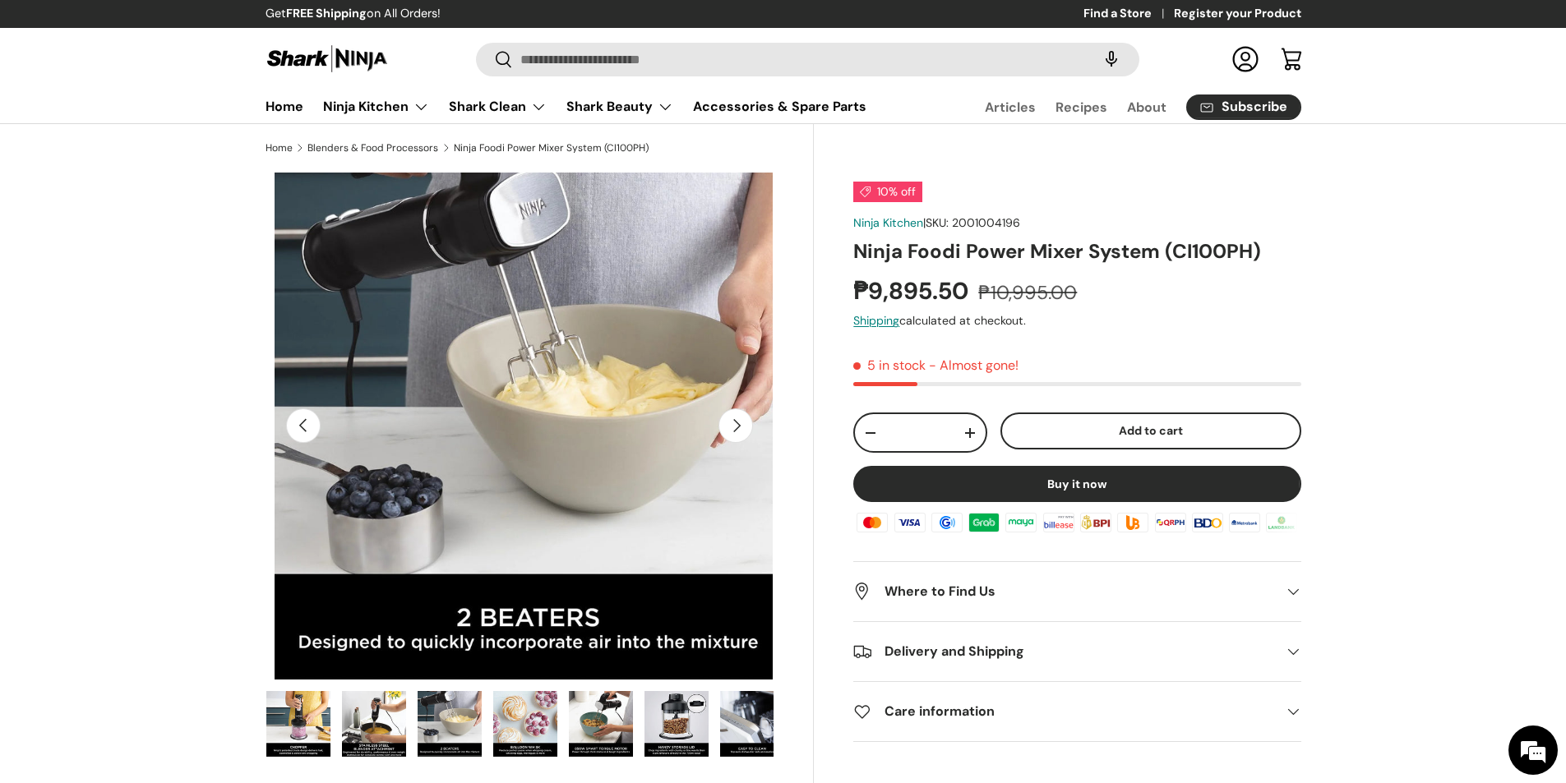
scroll to position [0, 4135]
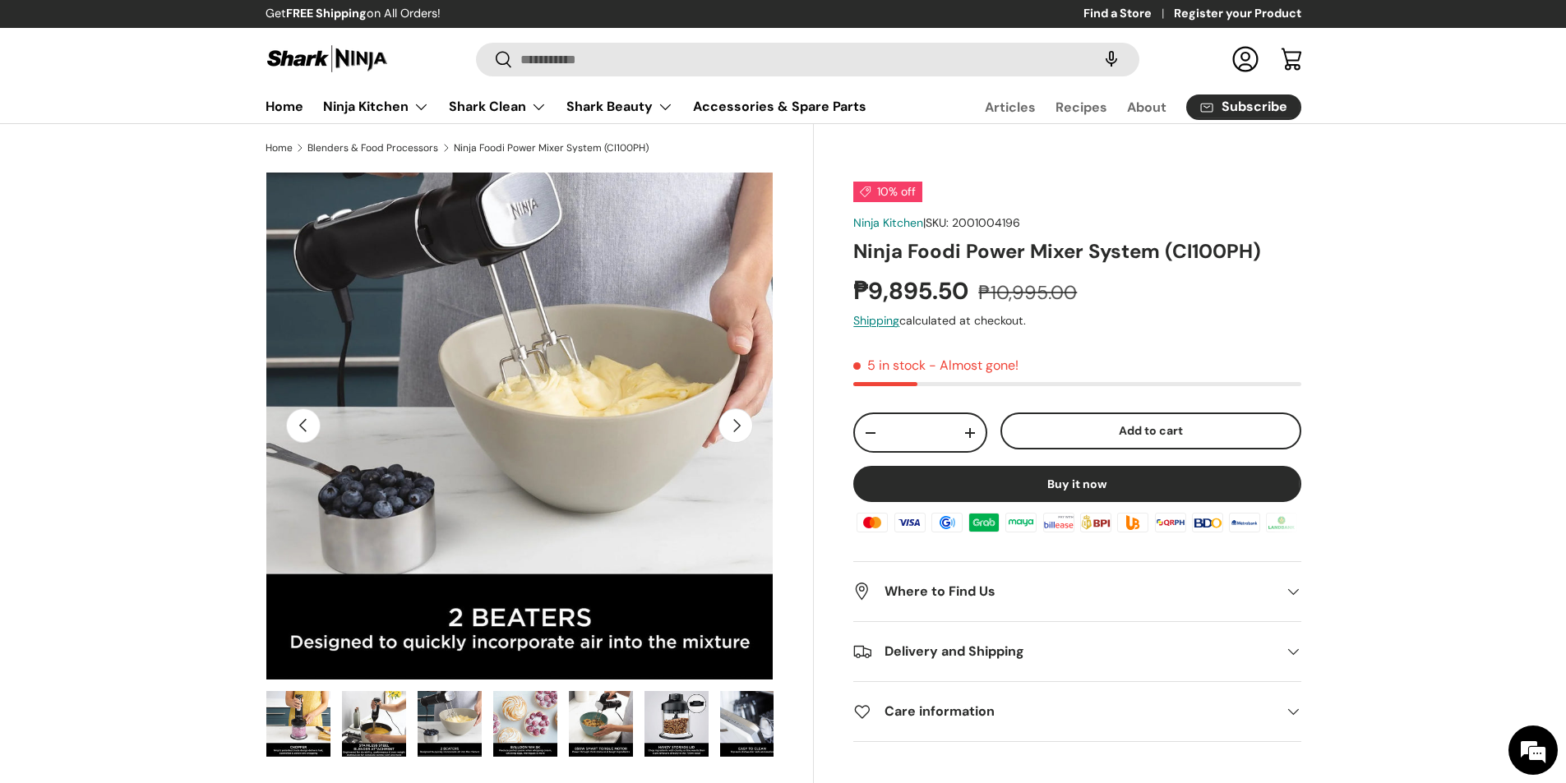
click at [741, 432] on button "Next" at bounding box center [735, 426] width 35 height 35
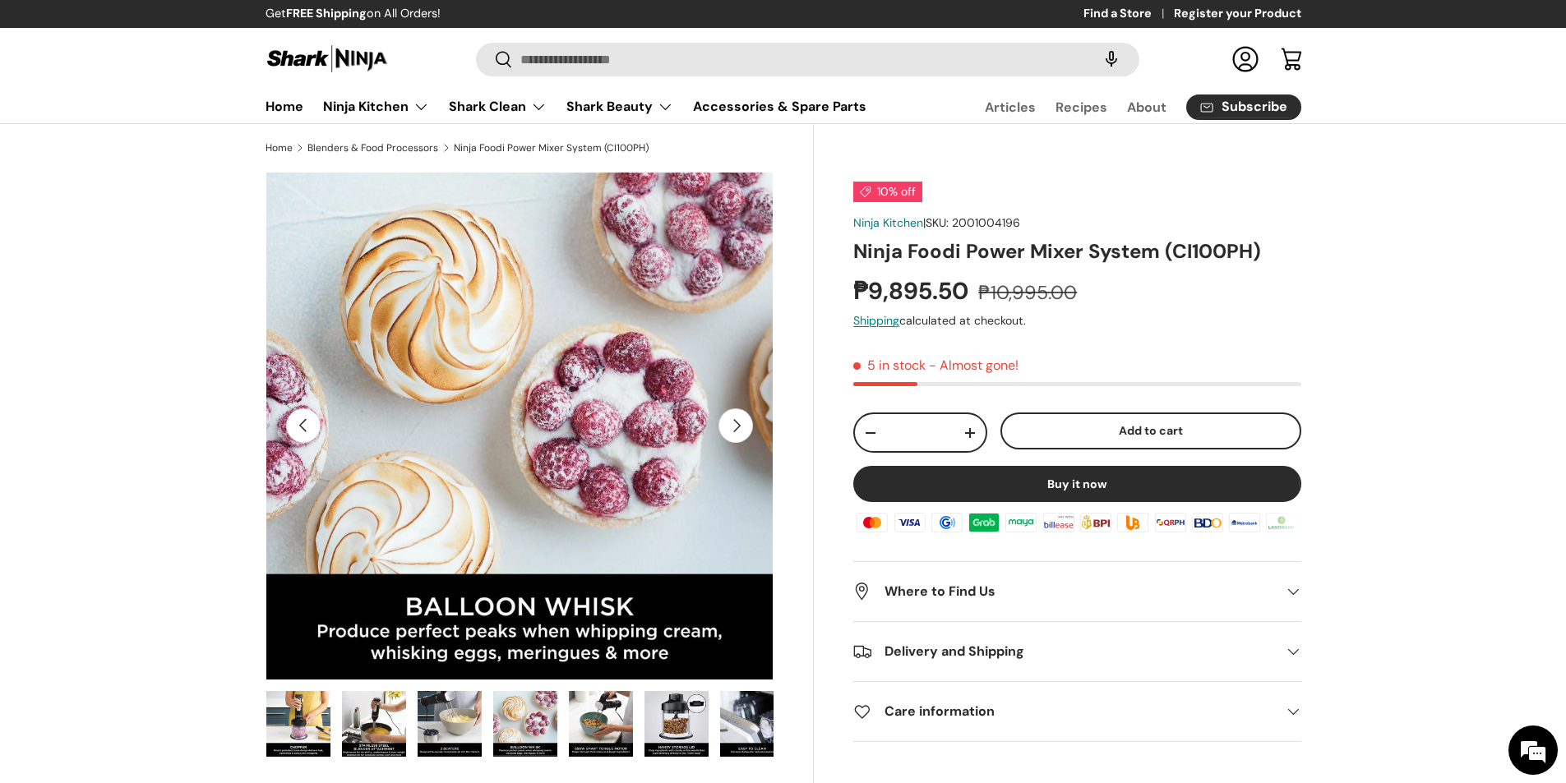
click at [741, 432] on button "Next" at bounding box center [735, 426] width 35 height 35
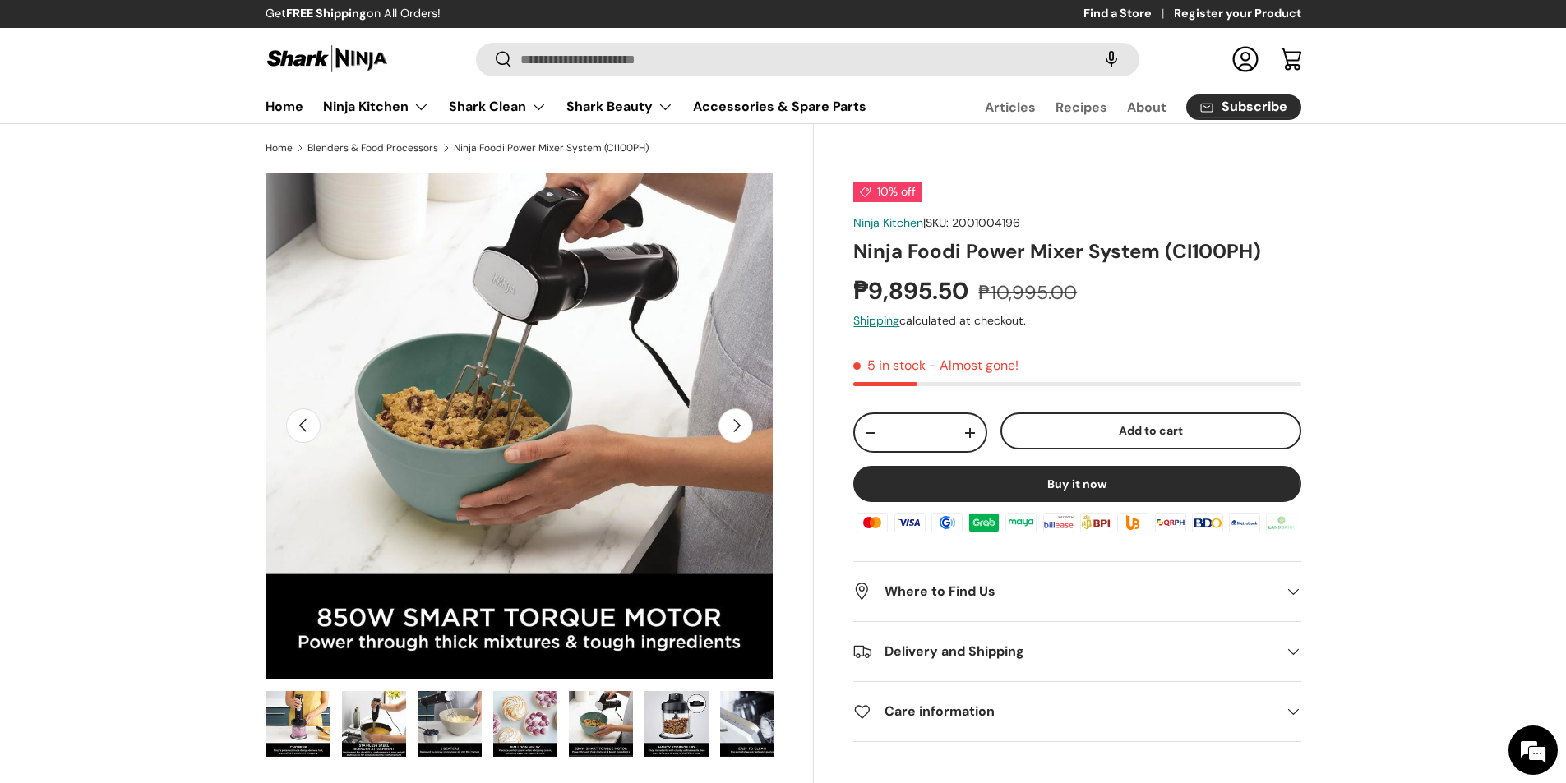
click at [741, 432] on button "Next" at bounding box center [735, 426] width 35 height 35
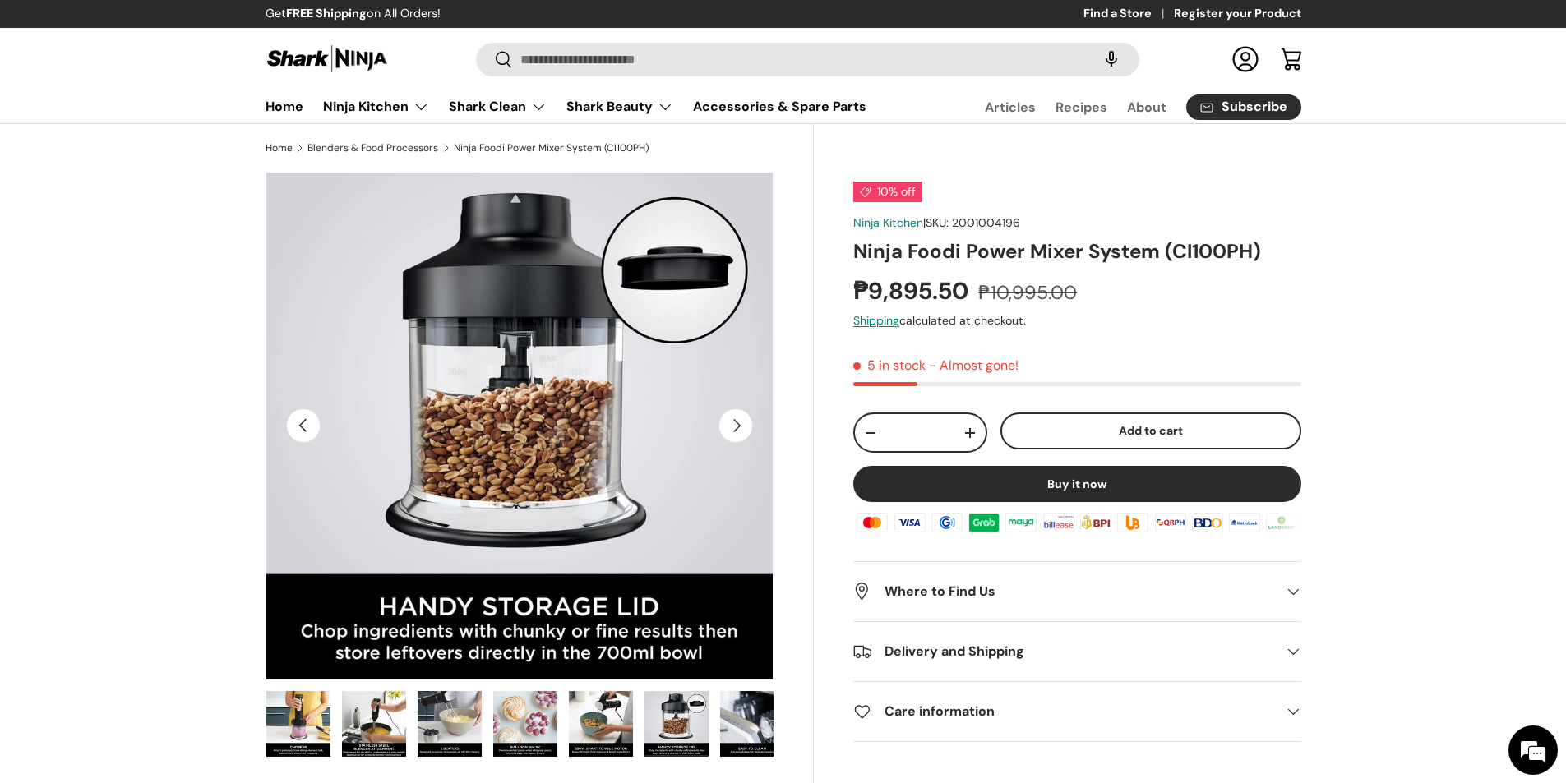
click at [741, 432] on button "Next" at bounding box center [735, 426] width 35 height 35
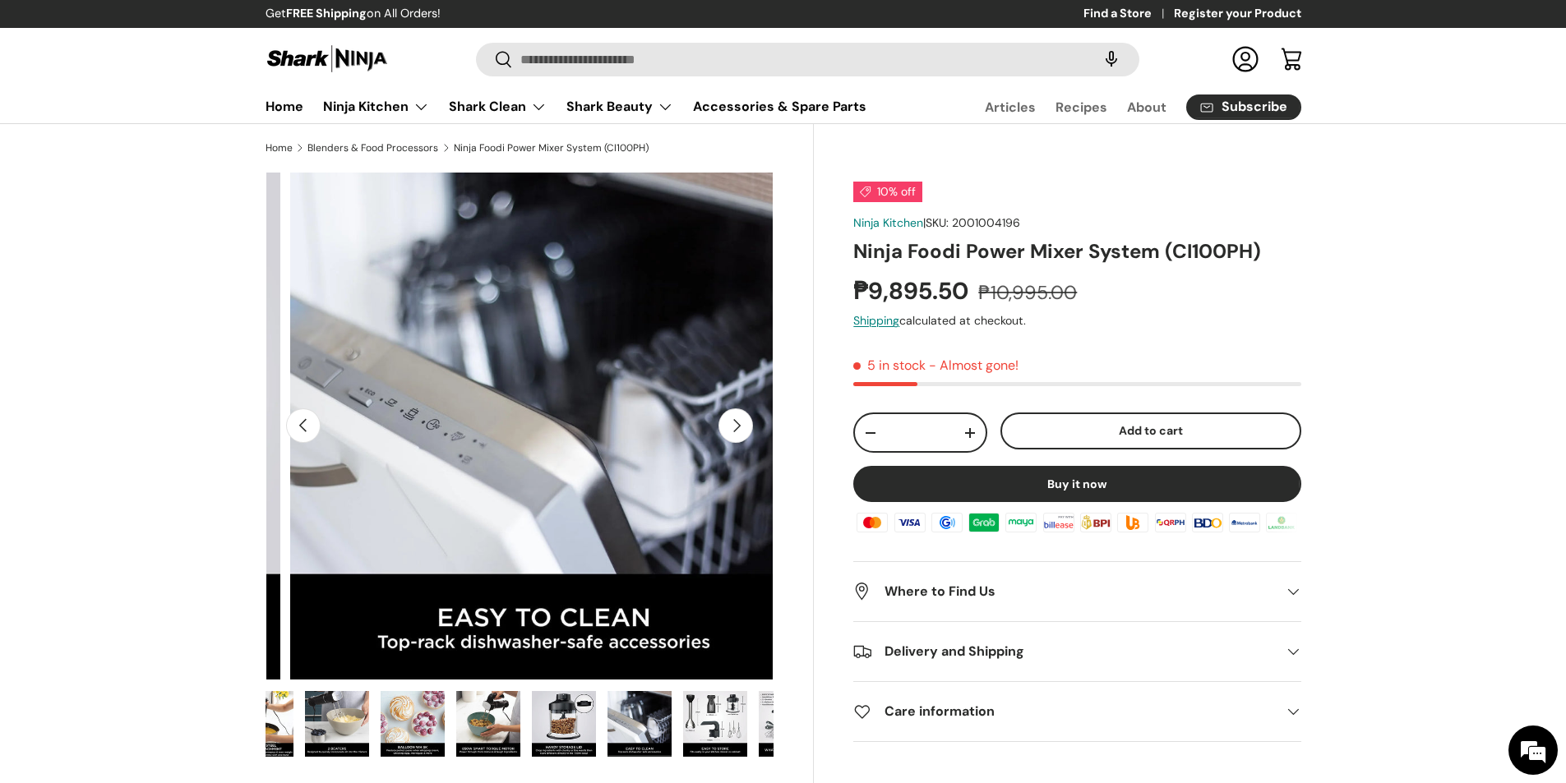
scroll to position [0, 616]
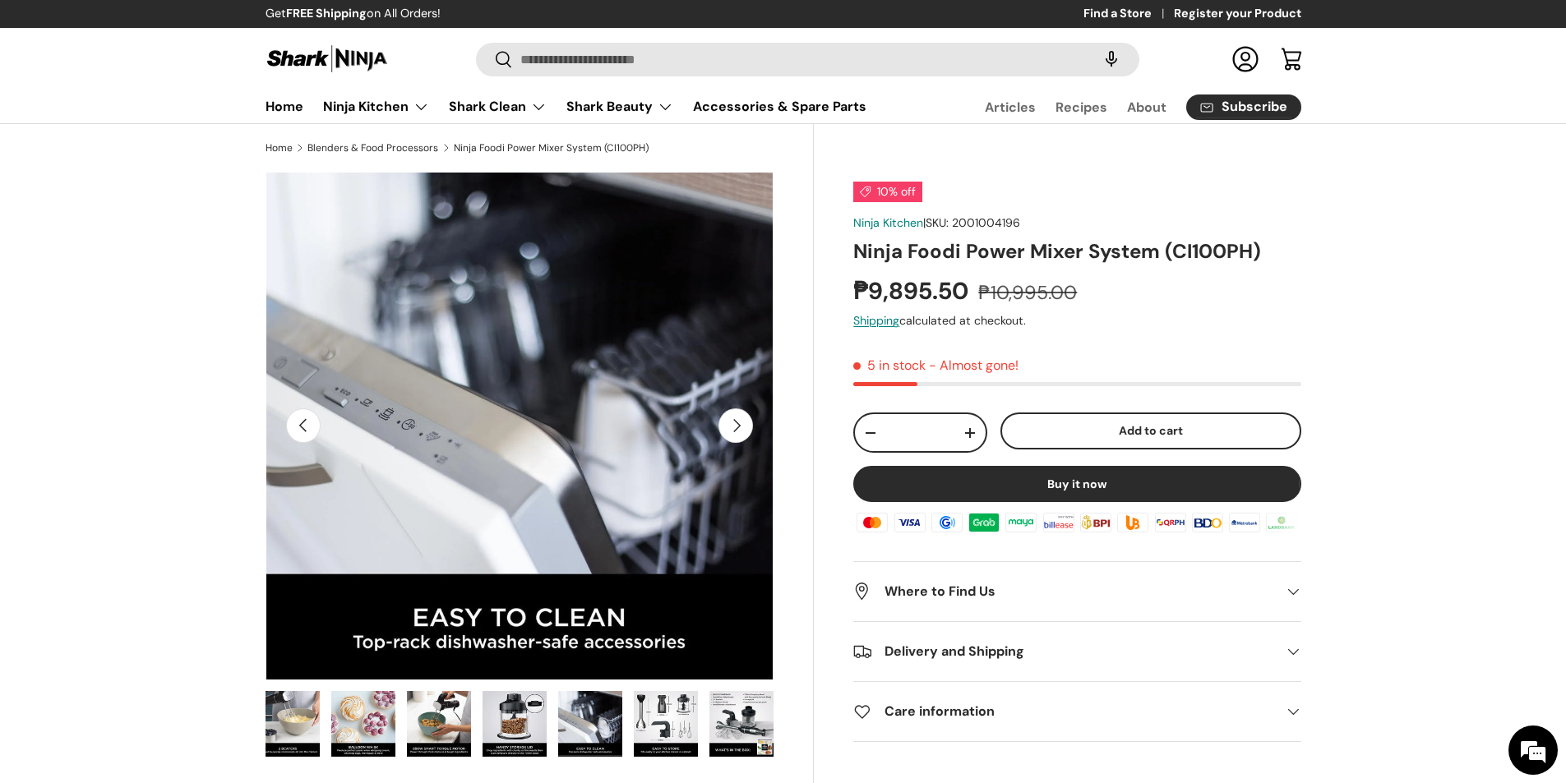
click at [741, 432] on button "Next" at bounding box center [735, 426] width 35 height 35
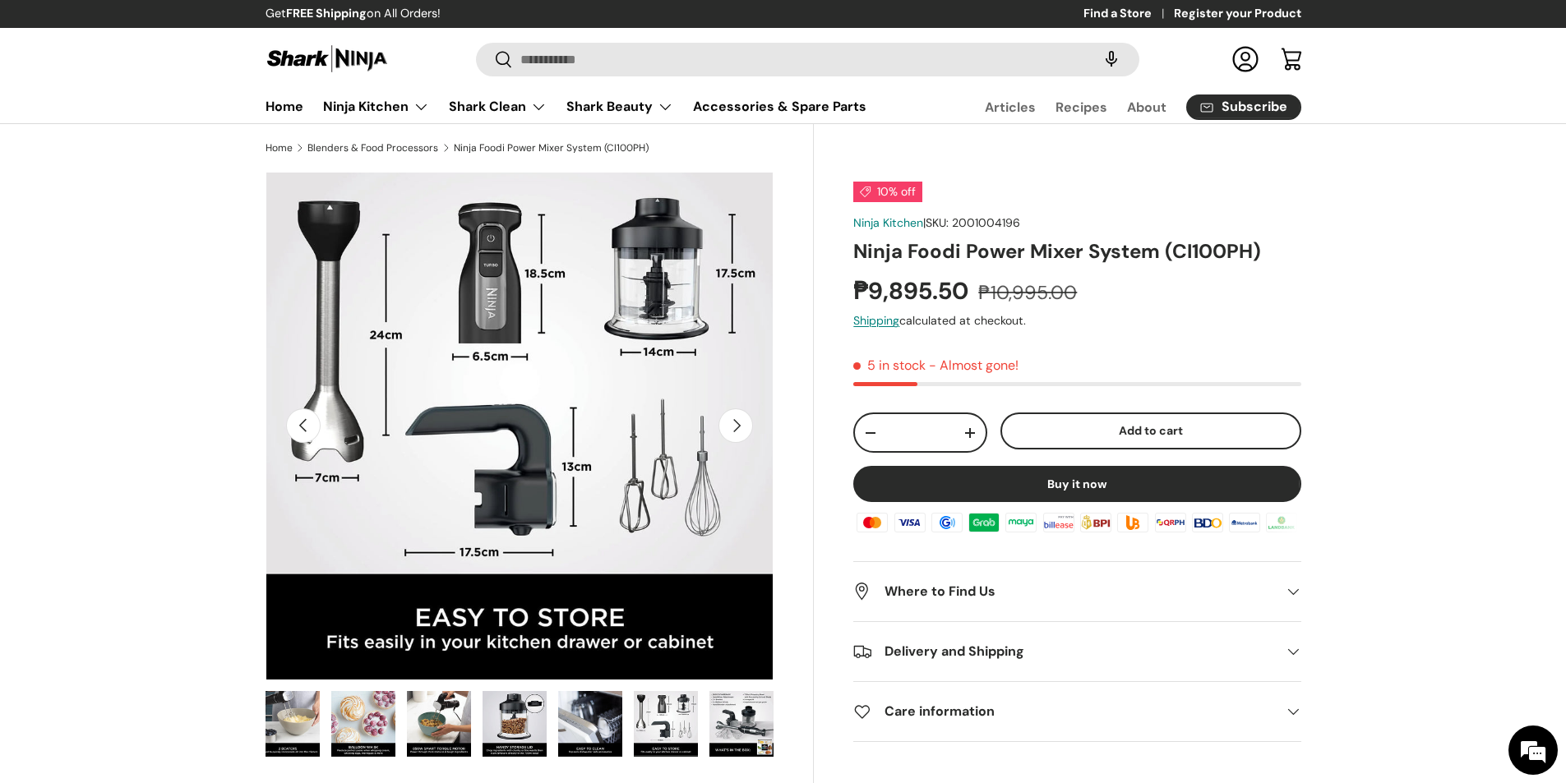
click at [741, 432] on button "Next" at bounding box center [735, 426] width 35 height 35
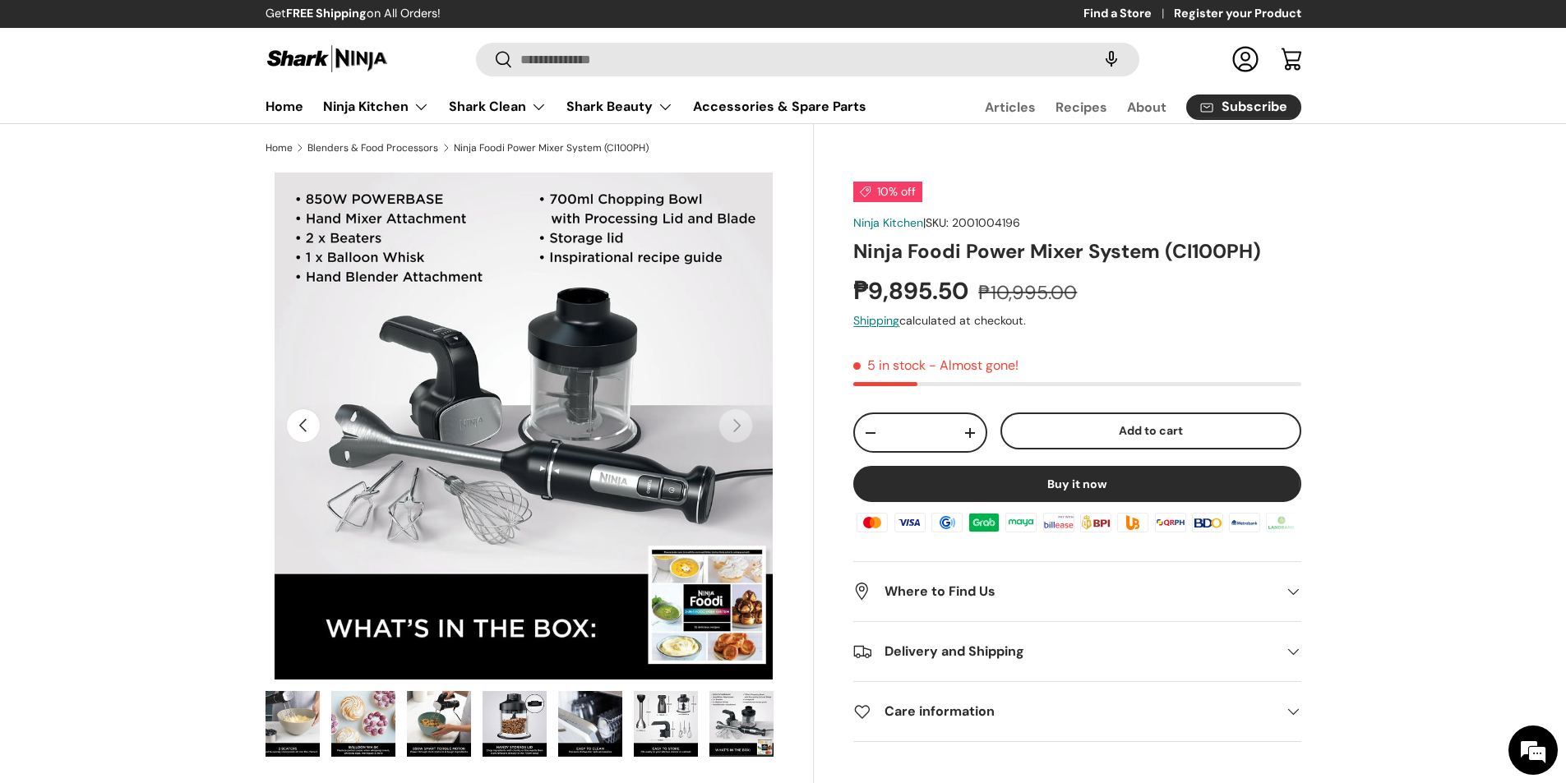
scroll to position [0, 7236]
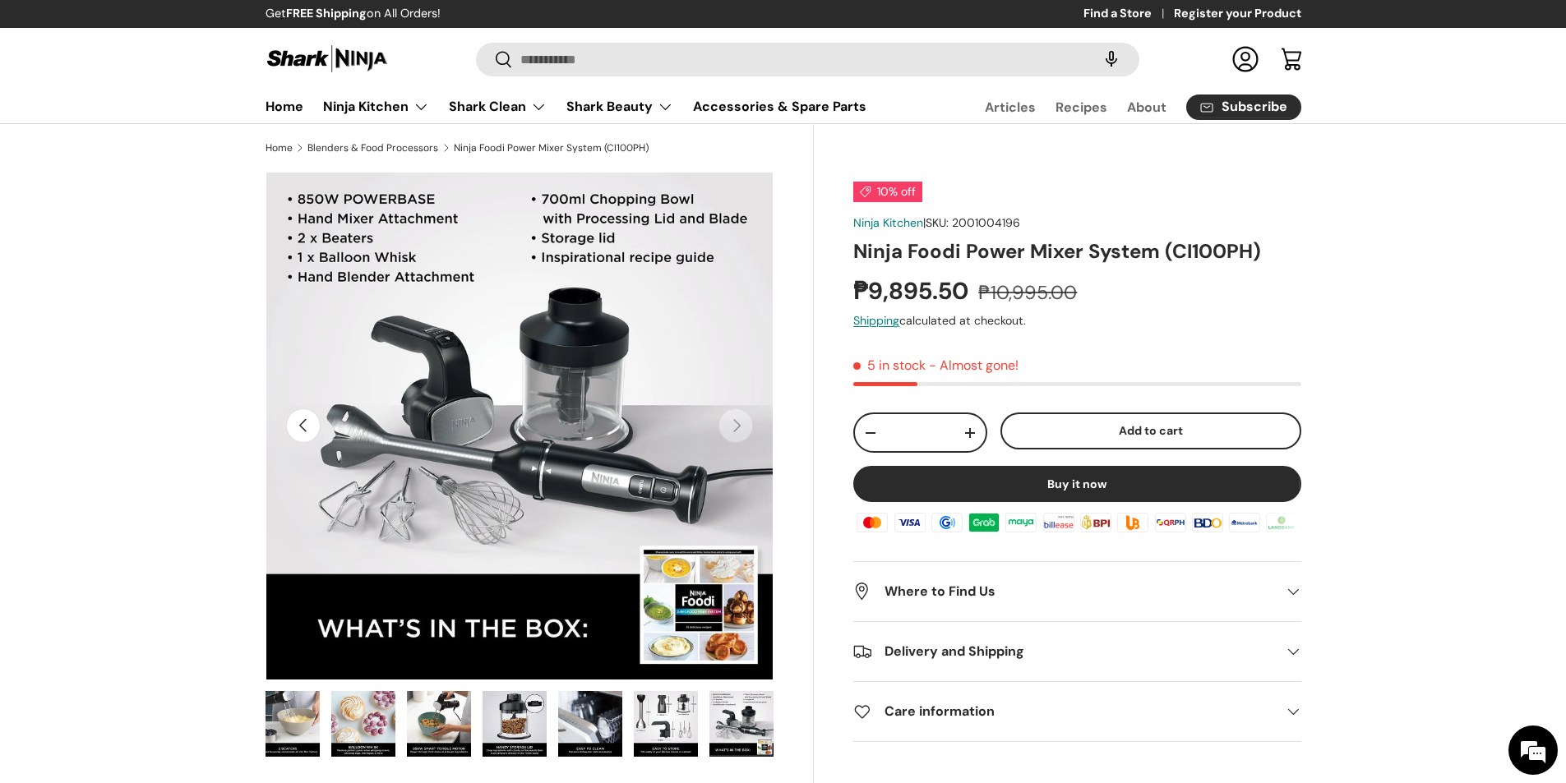
click at [422, 723] on img "Gallery Viewer" at bounding box center [439, 724] width 64 height 66
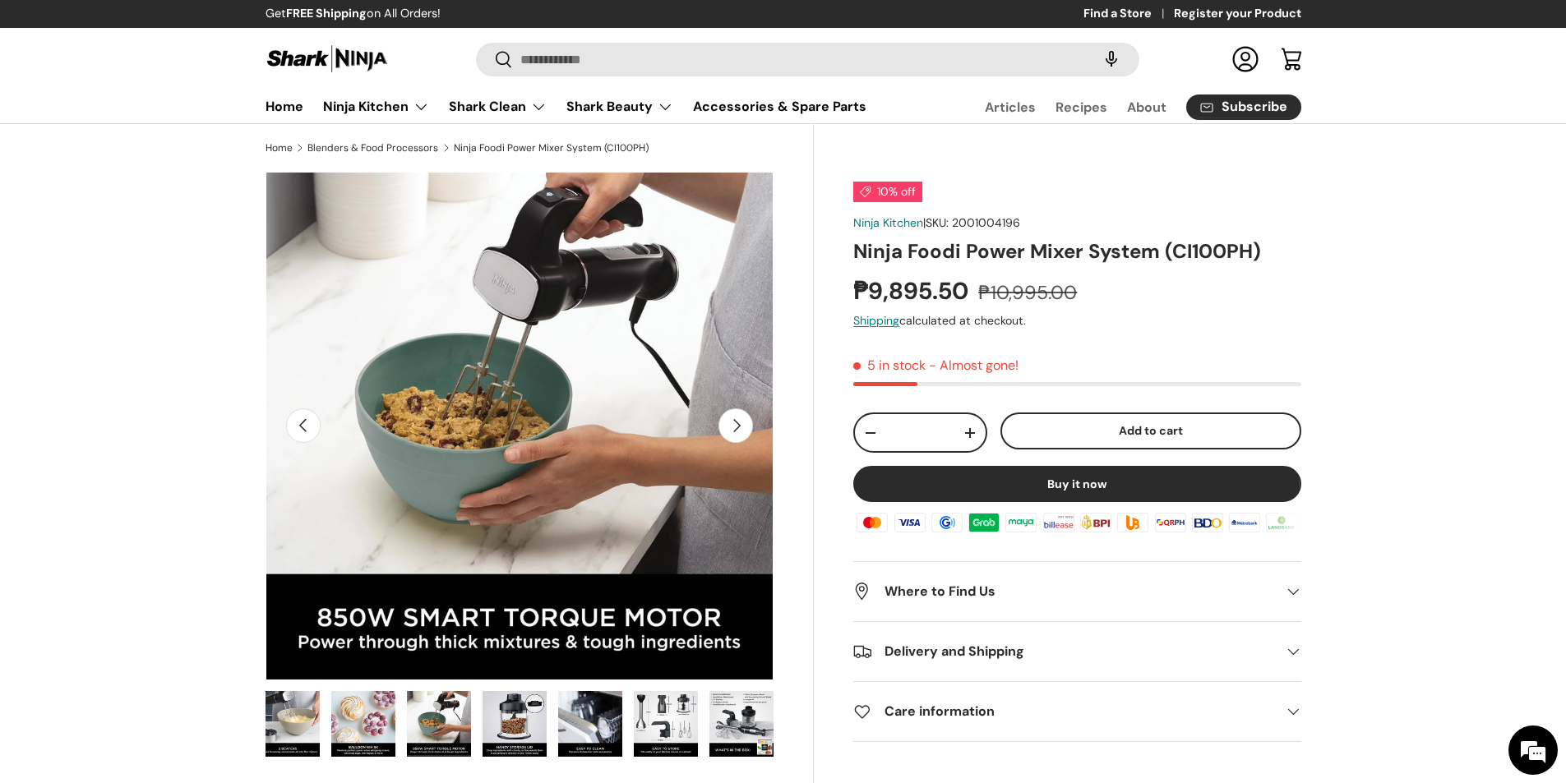
click at [358, 716] on img "Gallery Viewer" at bounding box center [363, 724] width 64 height 66
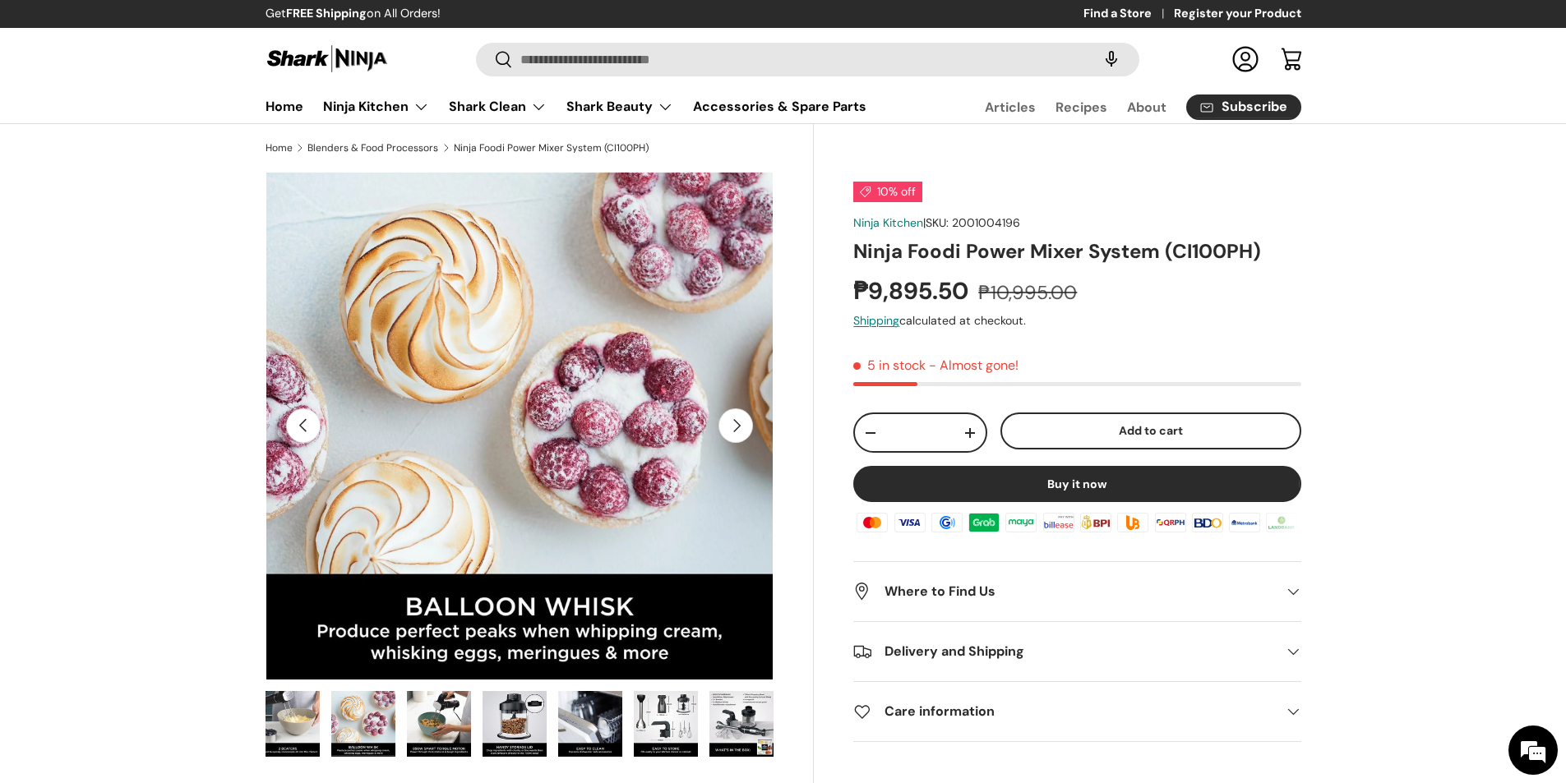
click at [271, 720] on img "Gallery Viewer" at bounding box center [288, 724] width 64 height 66
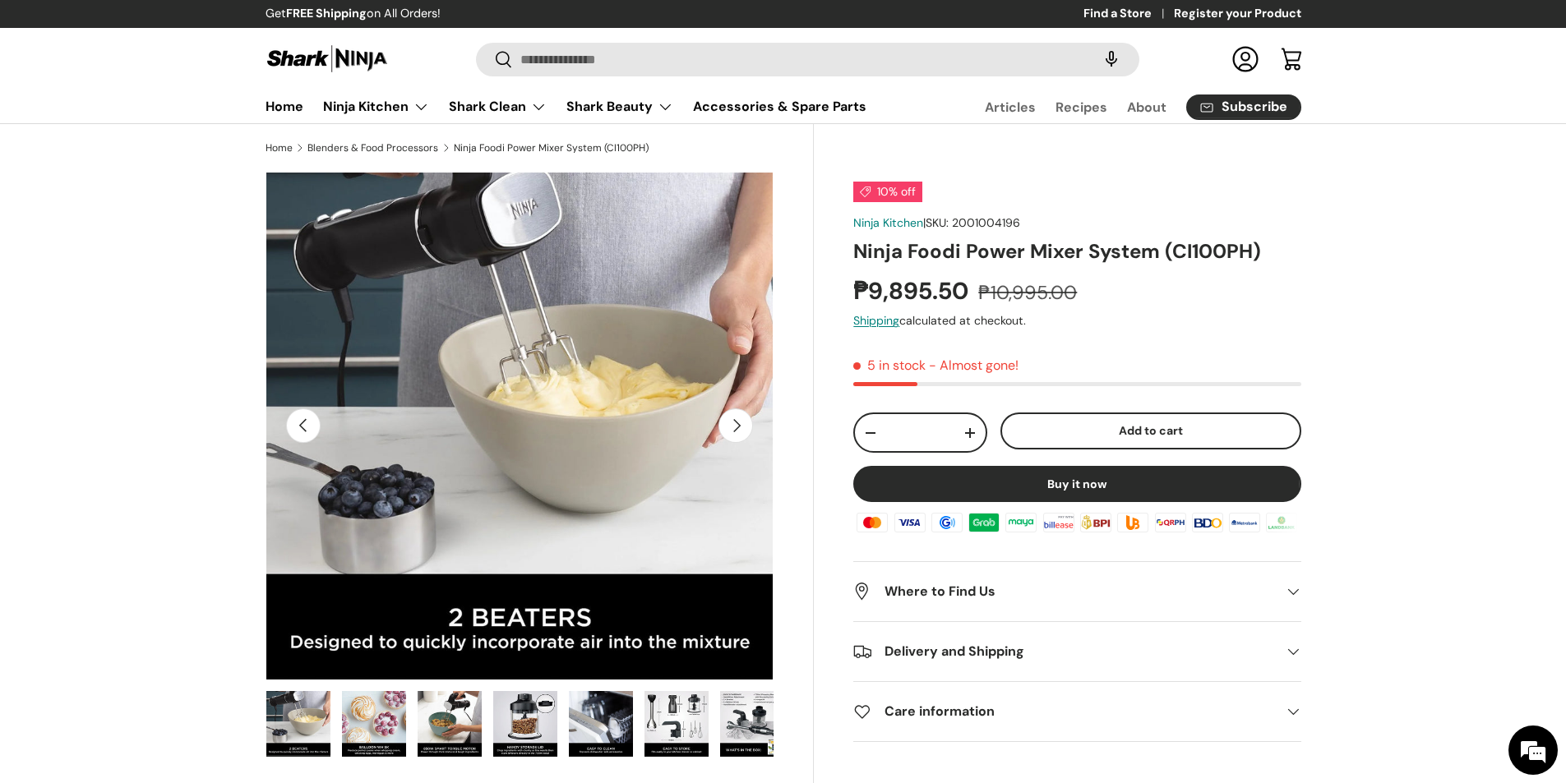
click at [534, 727] on img "Gallery Viewer" at bounding box center [525, 724] width 64 height 66
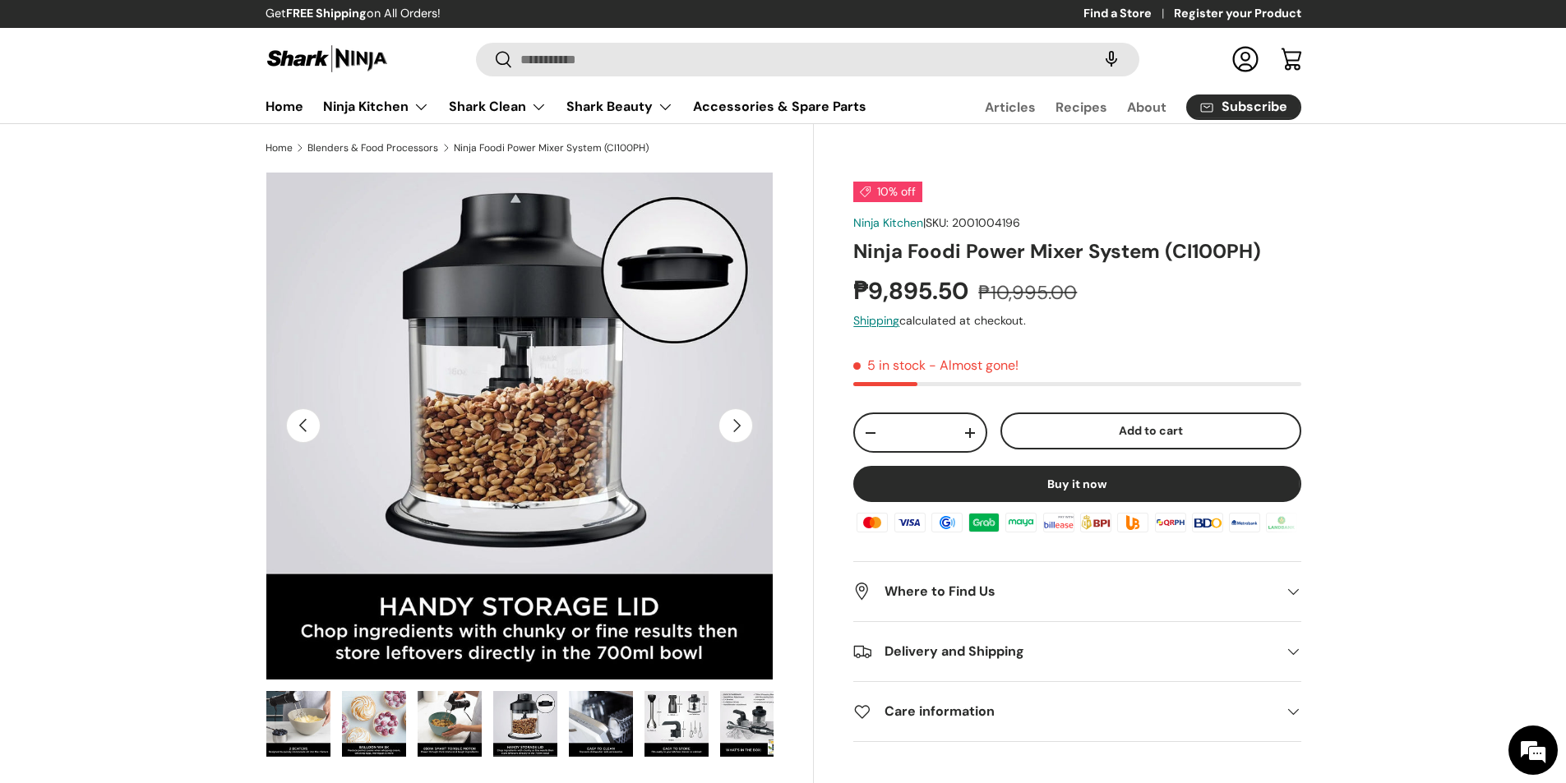
click at [609, 719] on img "Gallery Viewer" at bounding box center [601, 724] width 64 height 66
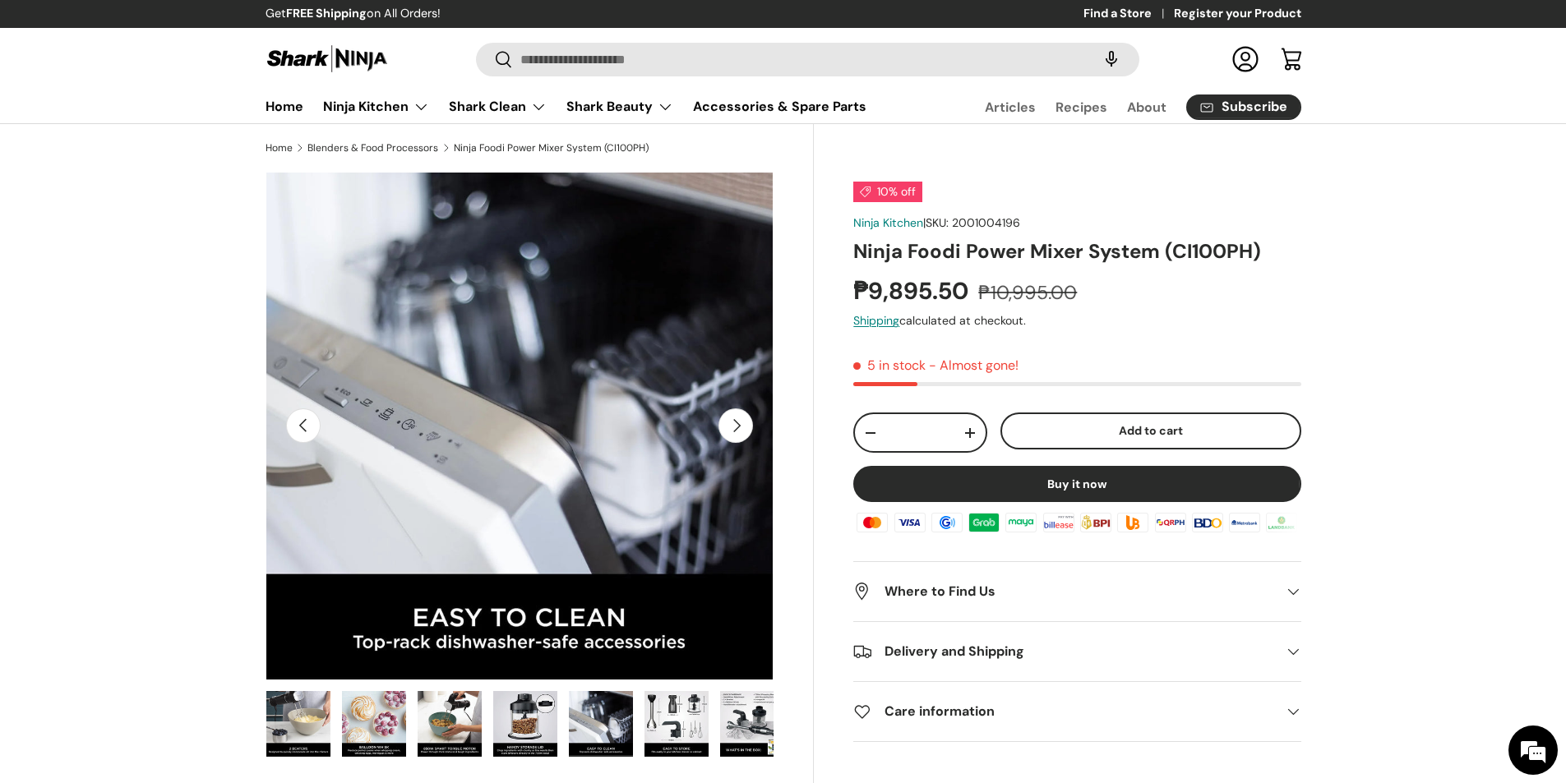
click at [693, 727] on img "Gallery Viewer" at bounding box center [676, 724] width 64 height 66
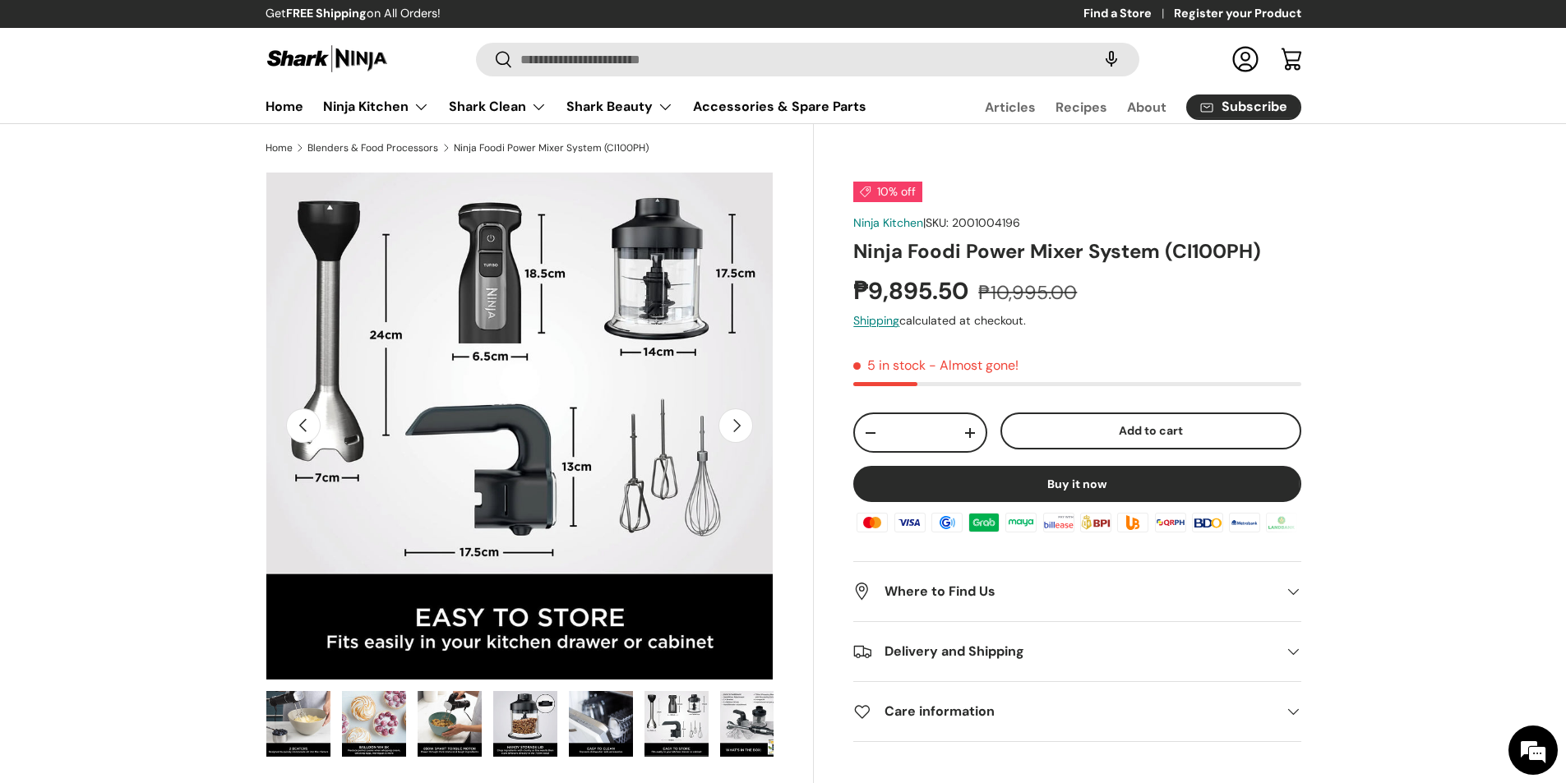
click at [736, 720] on img "Gallery Viewer" at bounding box center [752, 724] width 64 height 66
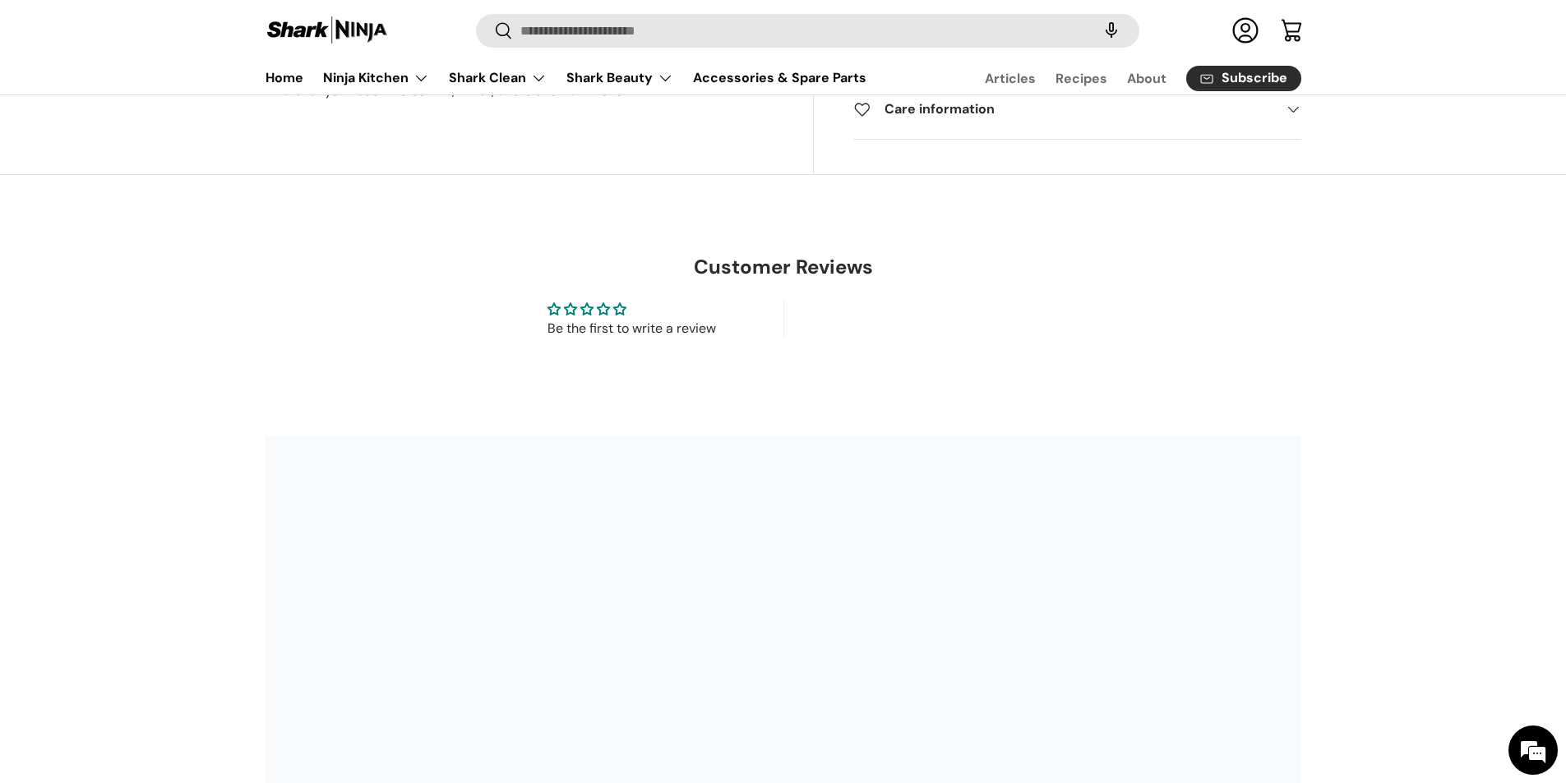
scroll to position [956, 0]
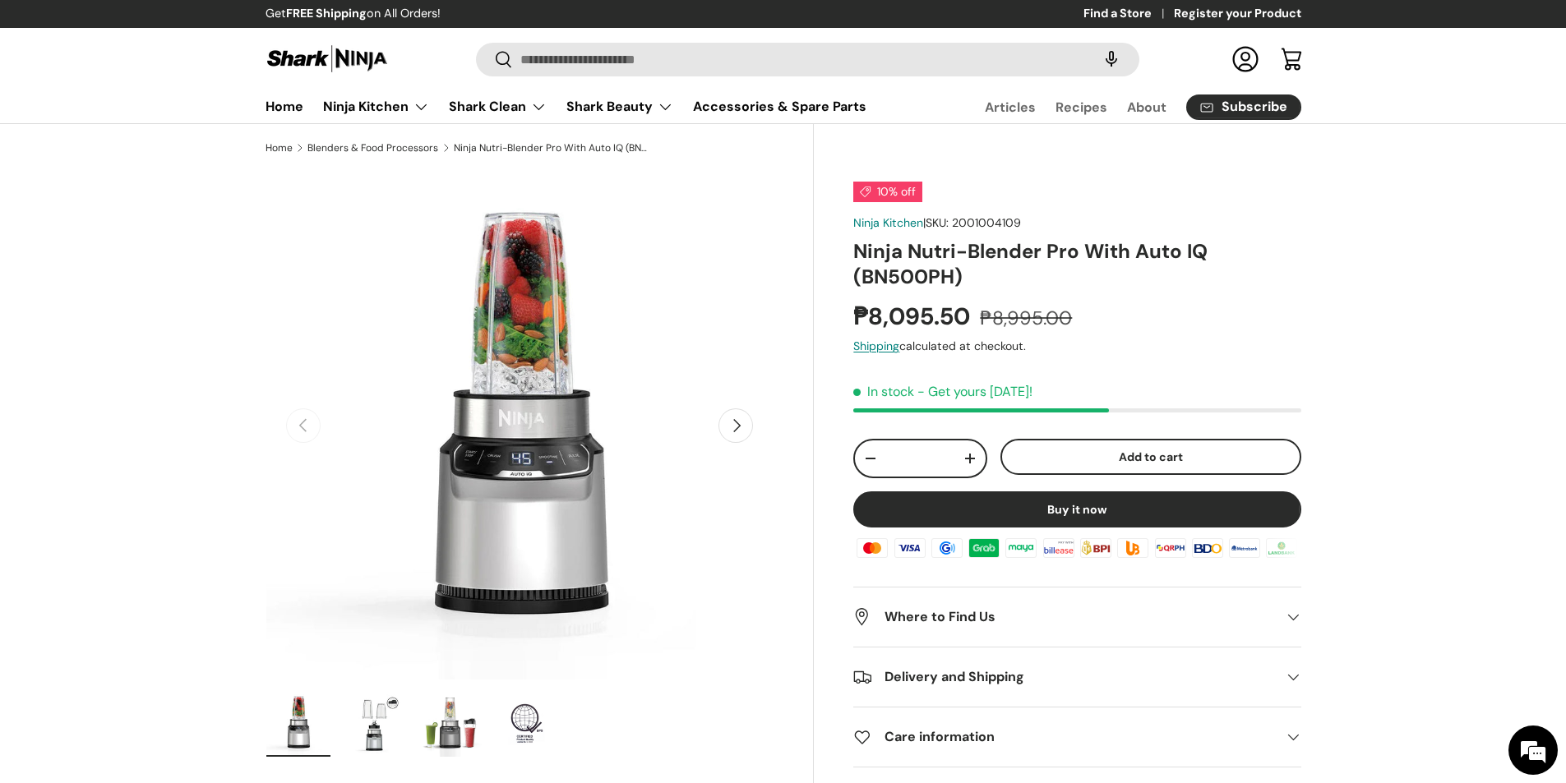
click at [732, 436] on button "Next" at bounding box center [735, 426] width 35 height 35
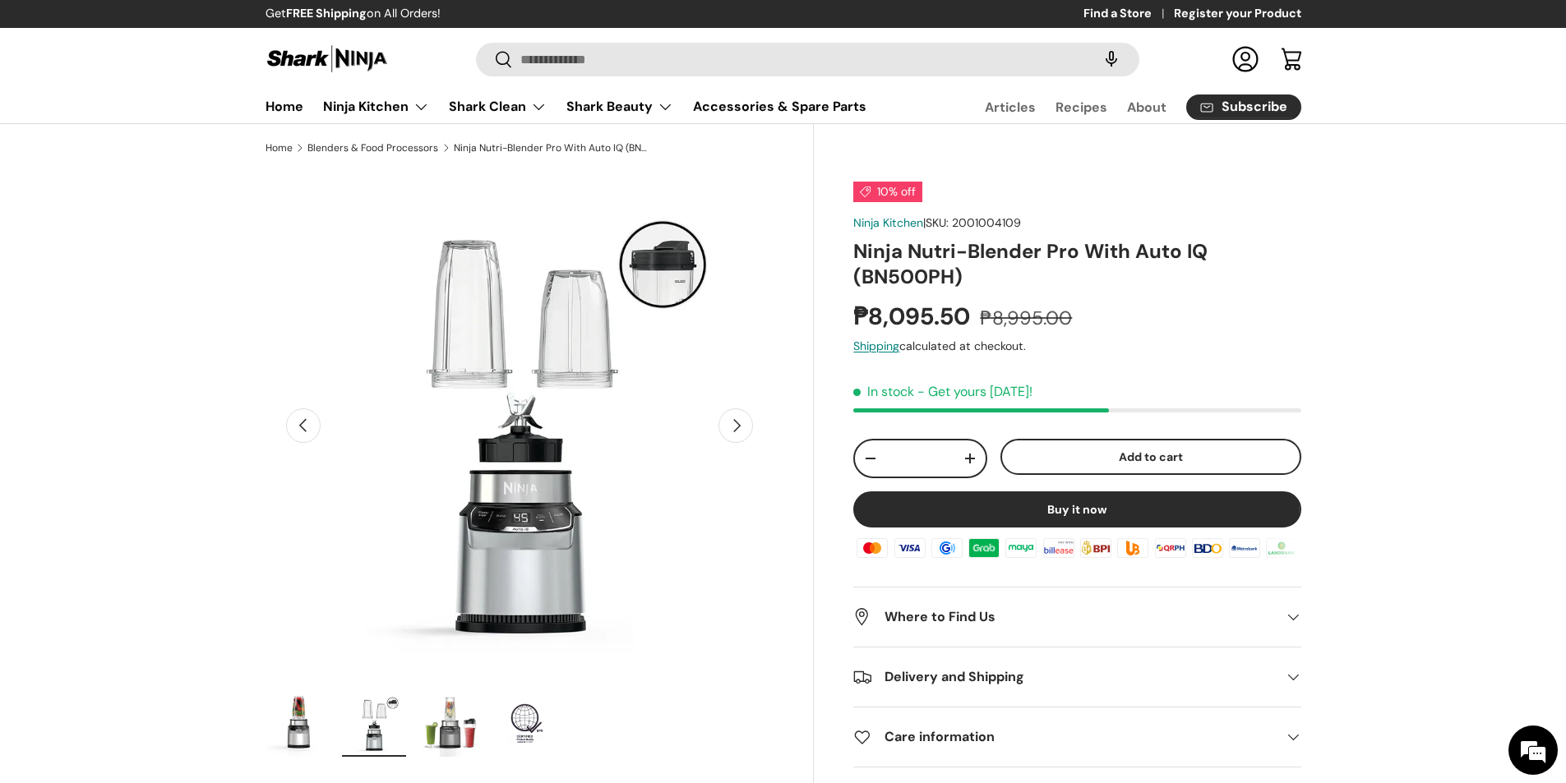
click at [732, 436] on button "Next" at bounding box center [735, 426] width 35 height 35
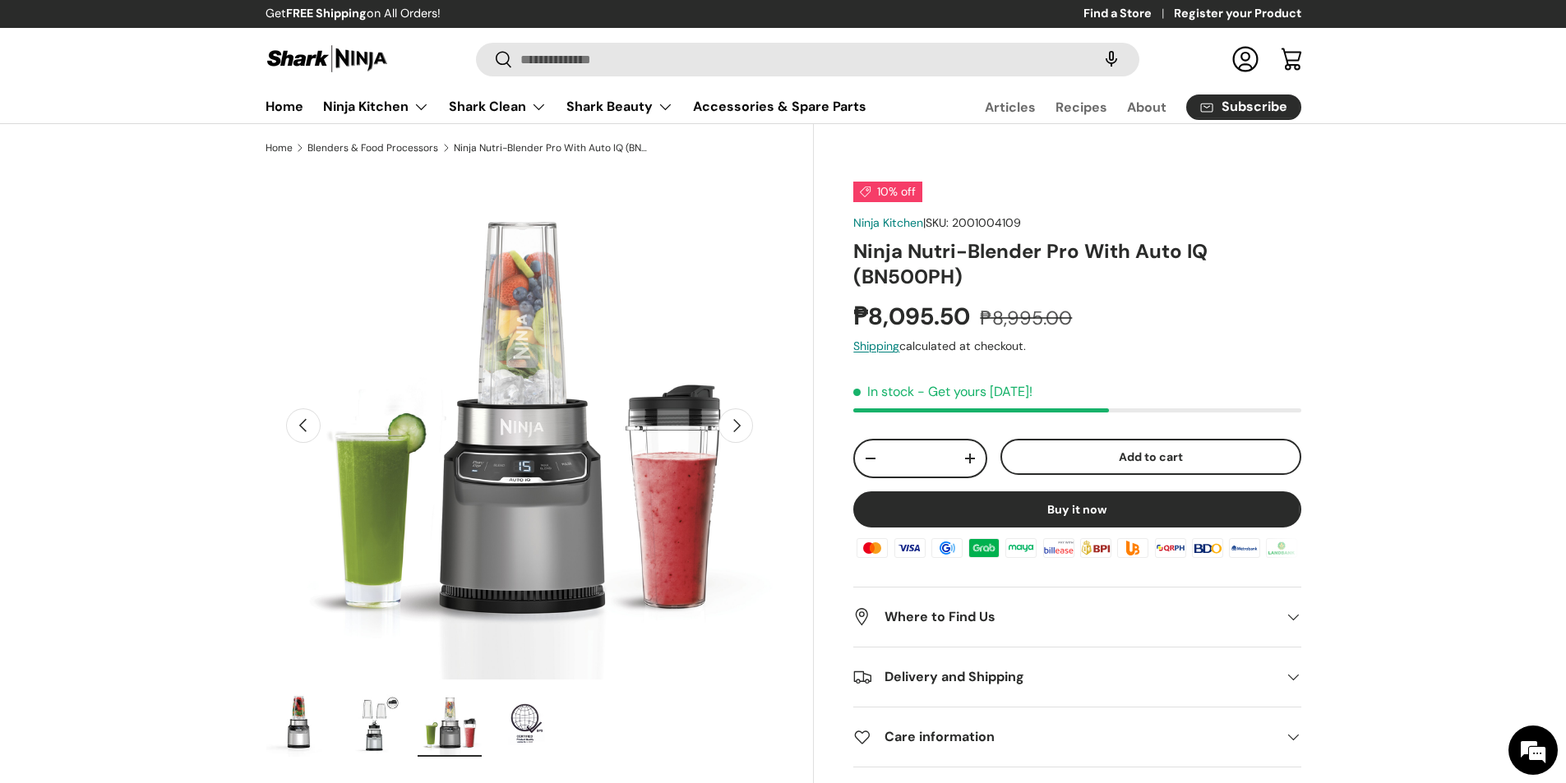
click at [732, 436] on button "Next" at bounding box center [735, 426] width 35 height 35
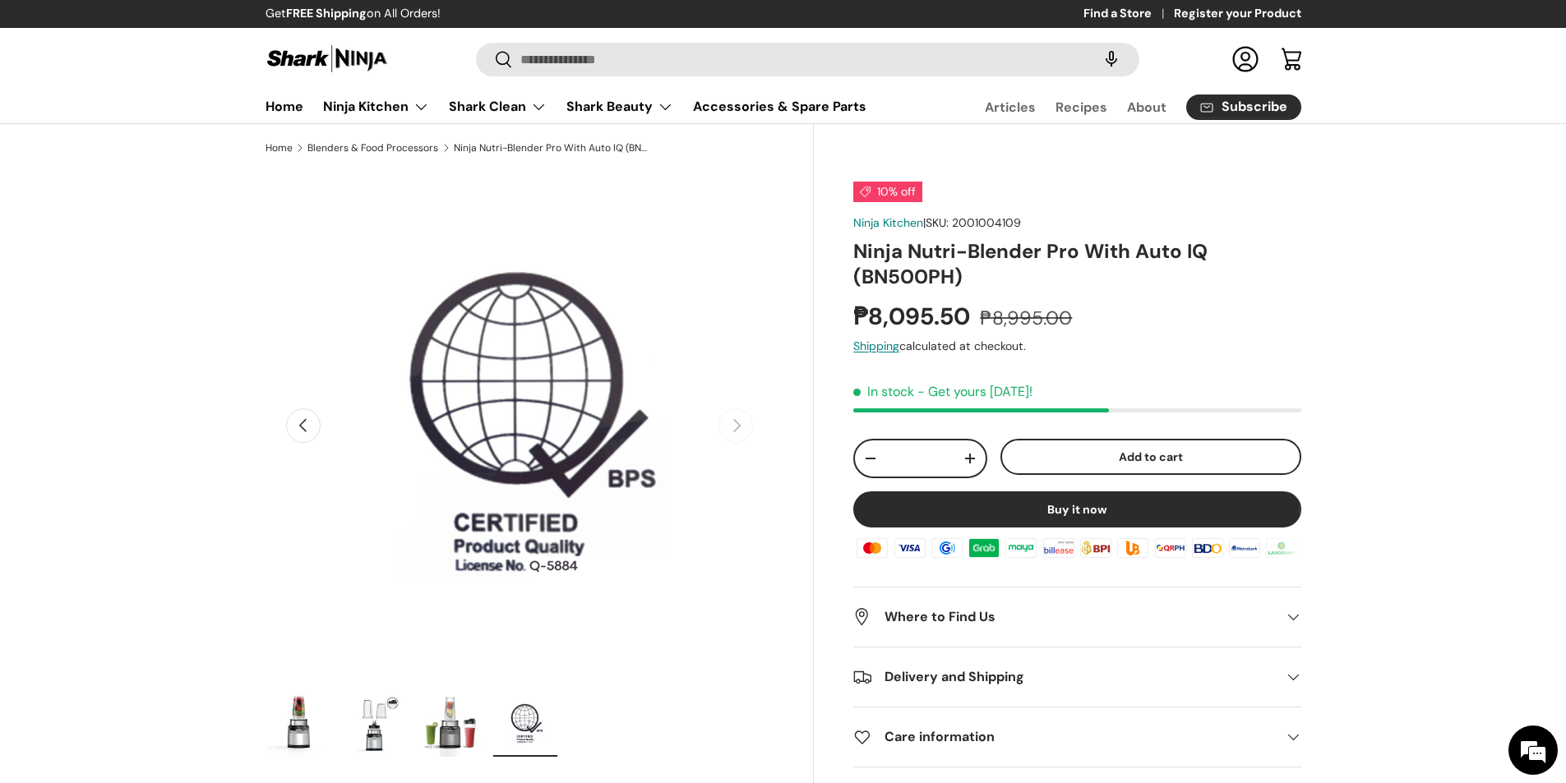
click at [316, 421] on button "Previous" at bounding box center [303, 426] width 35 height 35
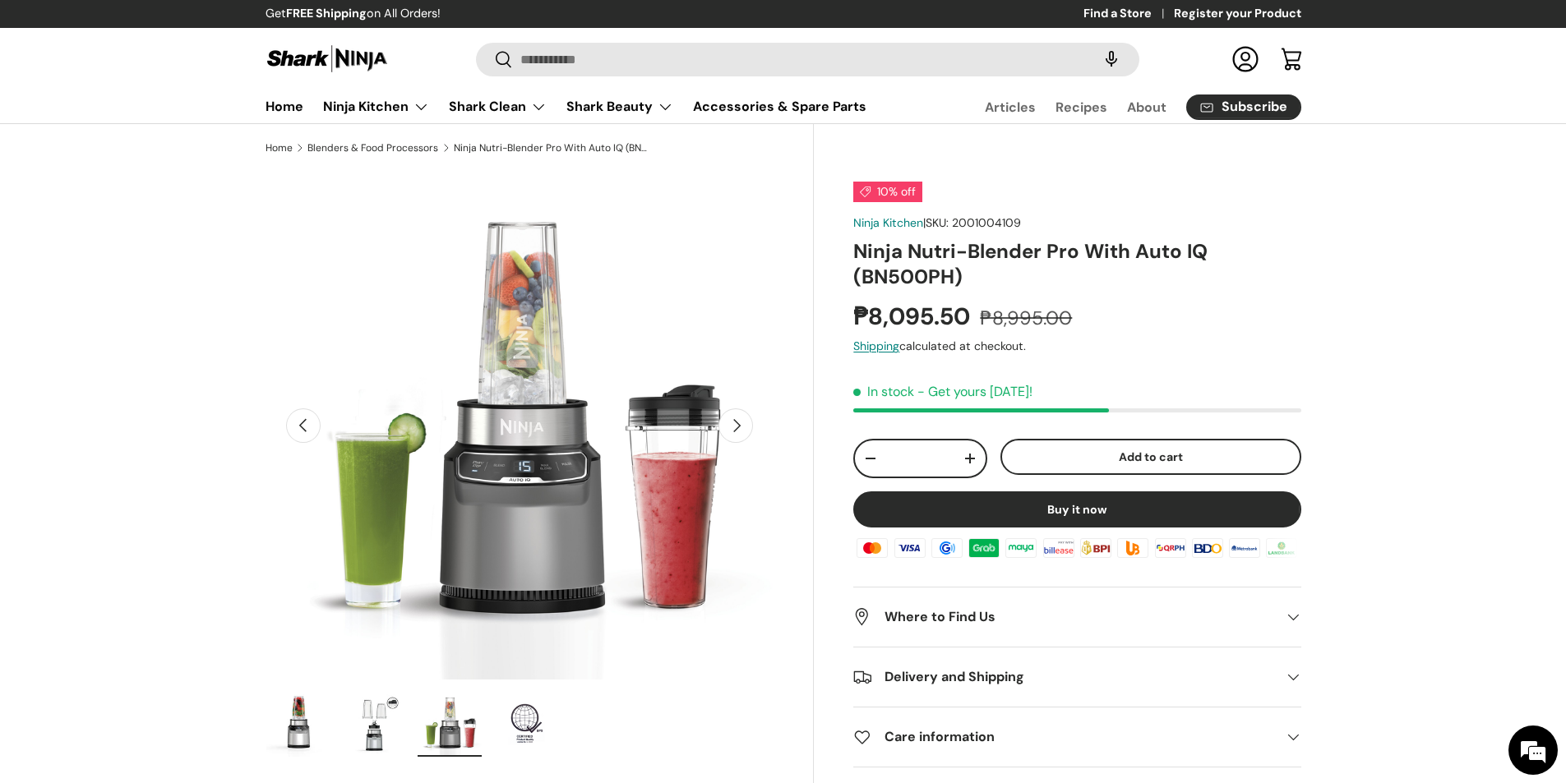
click at [316, 421] on button "Previous" at bounding box center [303, 426] width 35 height 35
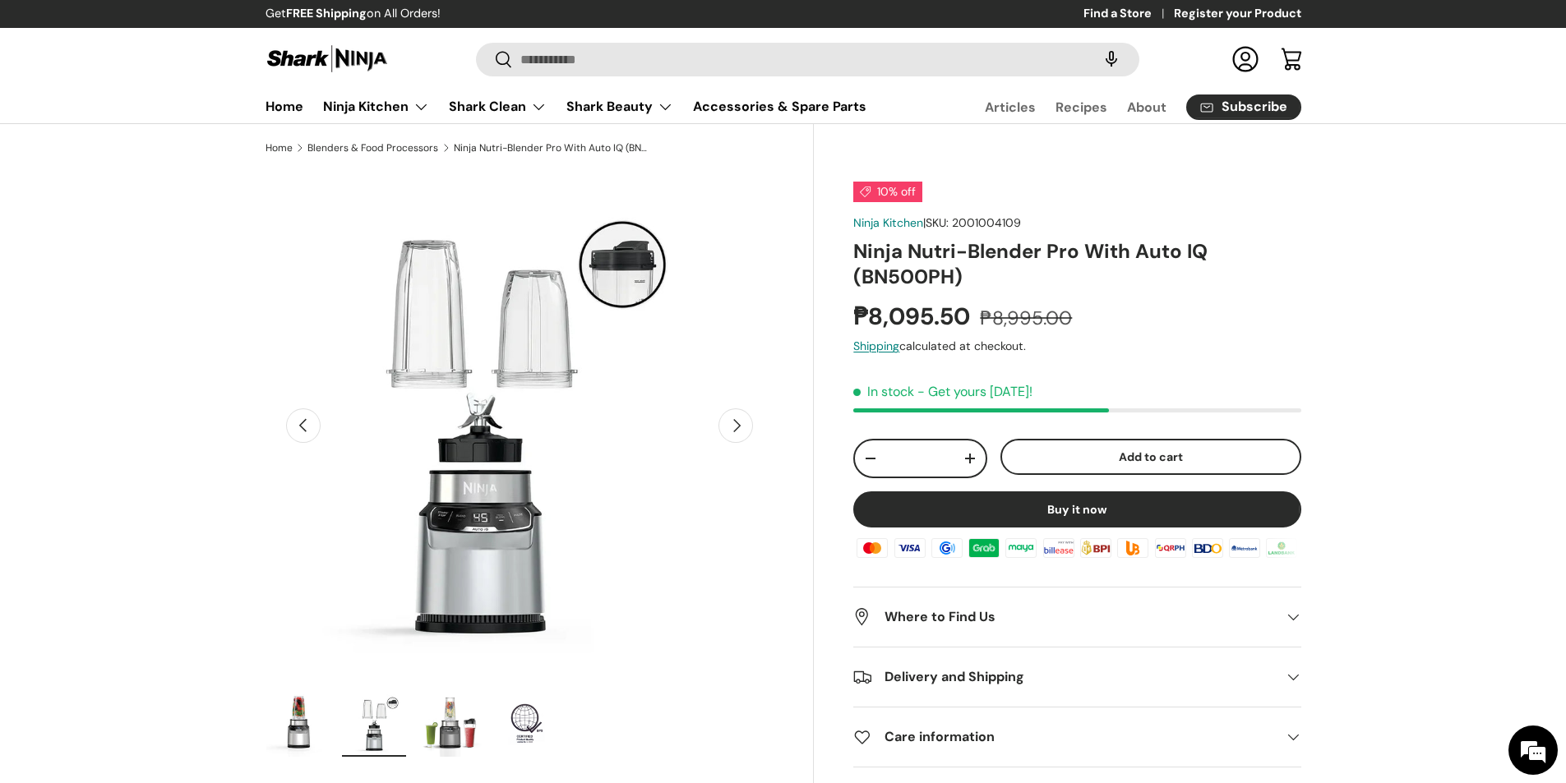
scroll to position [0, 517]
